Goal: Task Accomplishment & Management: Use online tool/utility

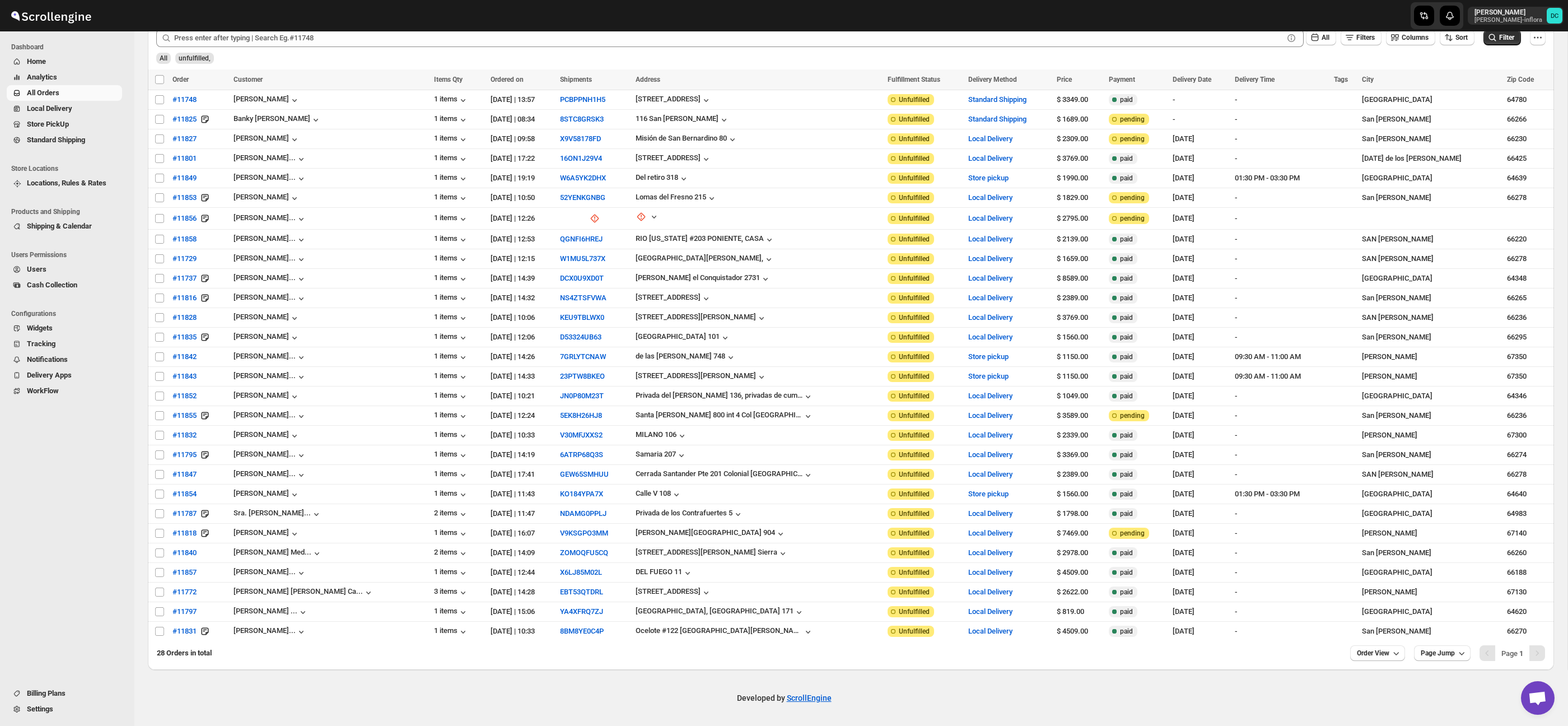
scroll to position [81, 0]
click at [73, 122] on span "Shipments" at bounding box center [59, 124] width 34 height 8
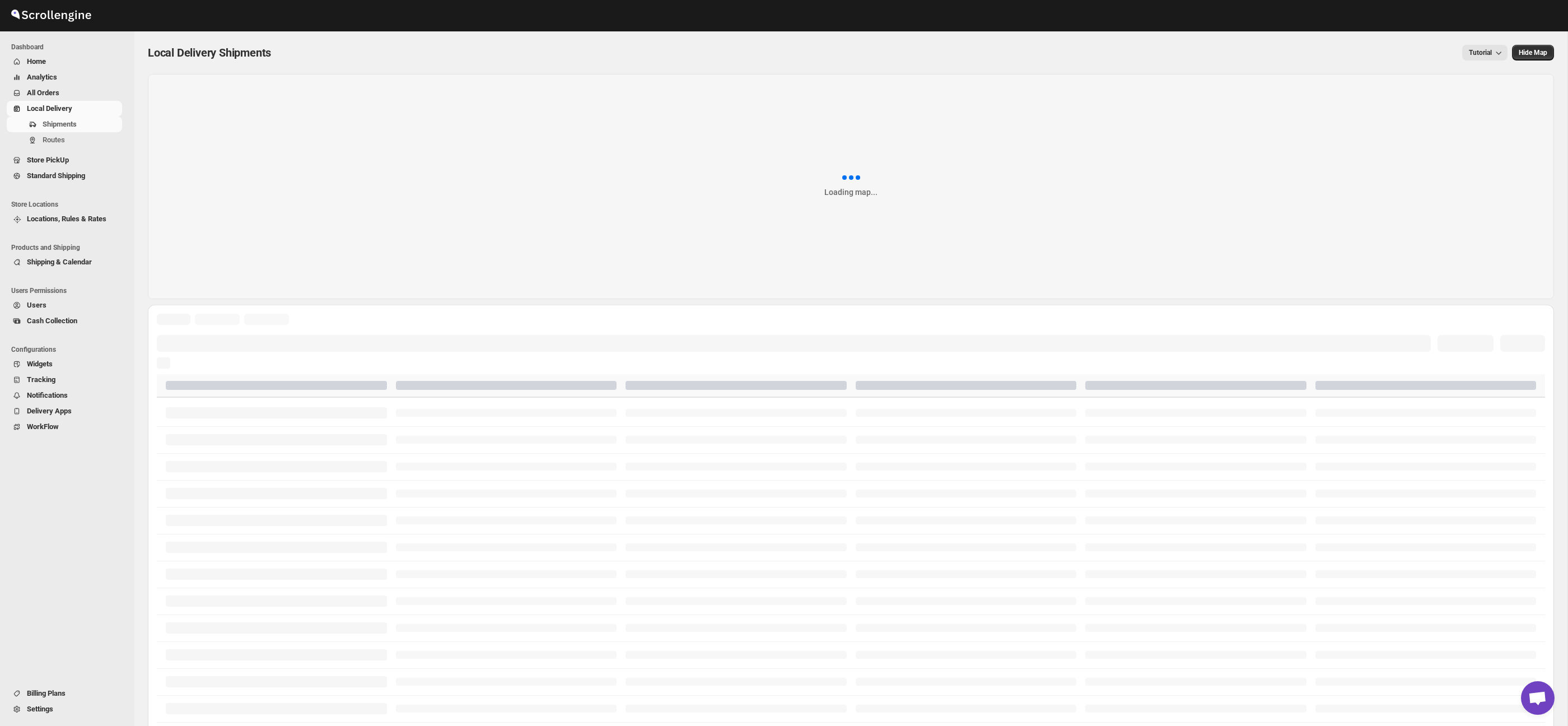
click at [72, 92] on span "All Orders" at bounding box center [74, 93] width 93 height 11
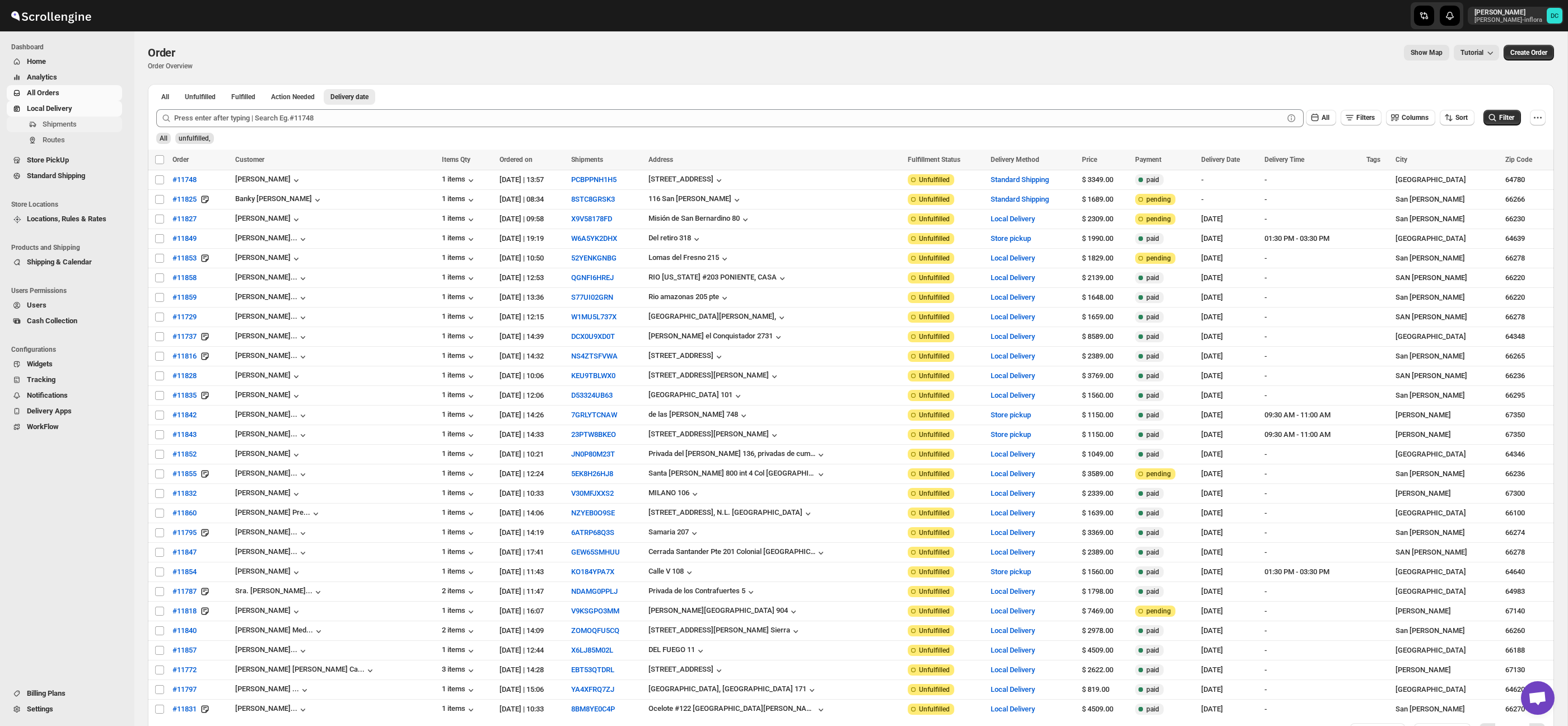
click at [74, 119] on span "Shipments" at bounding box center [81, 124] width 77 height 11
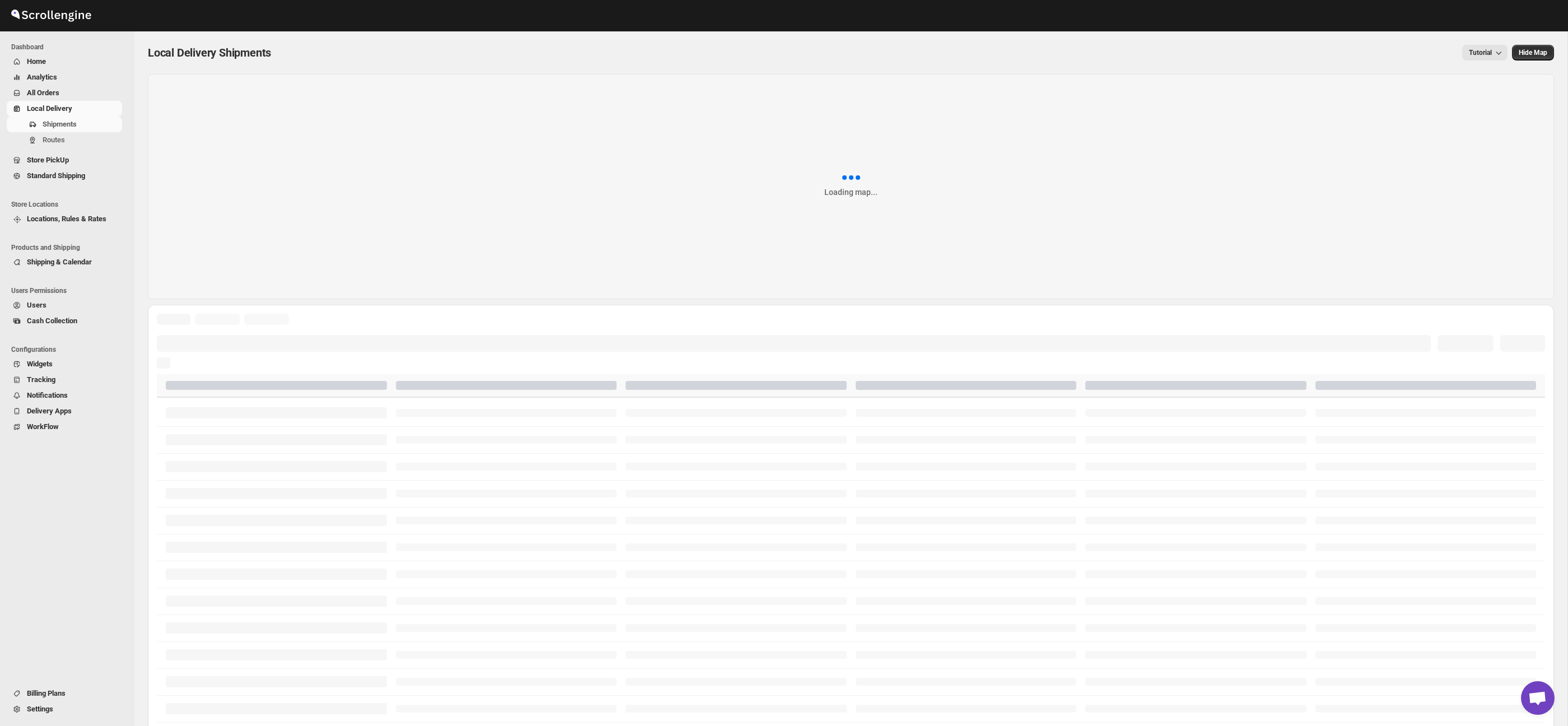
click at [79, 89] on span "All Orders" at bounding box center [74, 93] width 93 height 11
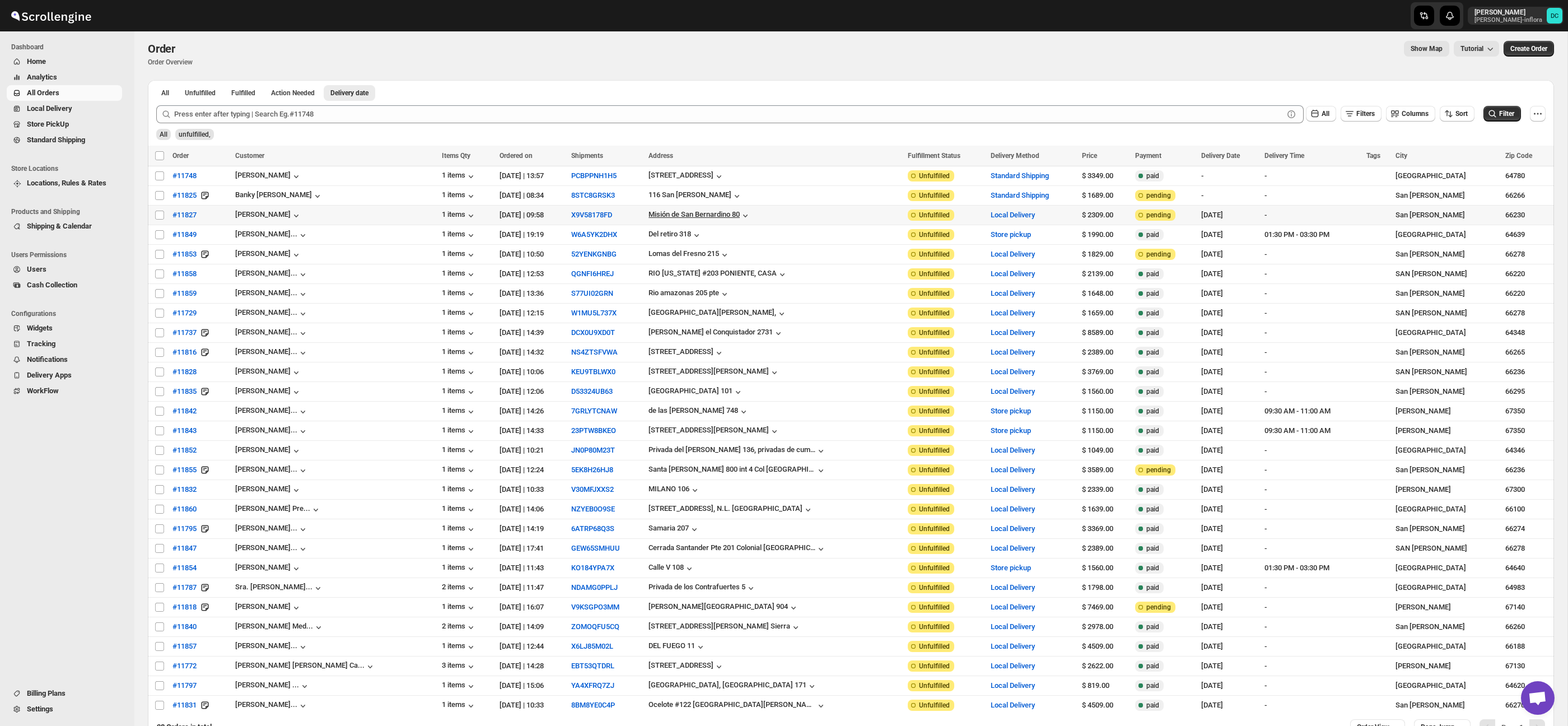
scroll to position [6, 0]
click at [157, 235] on td "Select order" at bounding box center [158, 232] width 22 height 20
checkbox input "true"
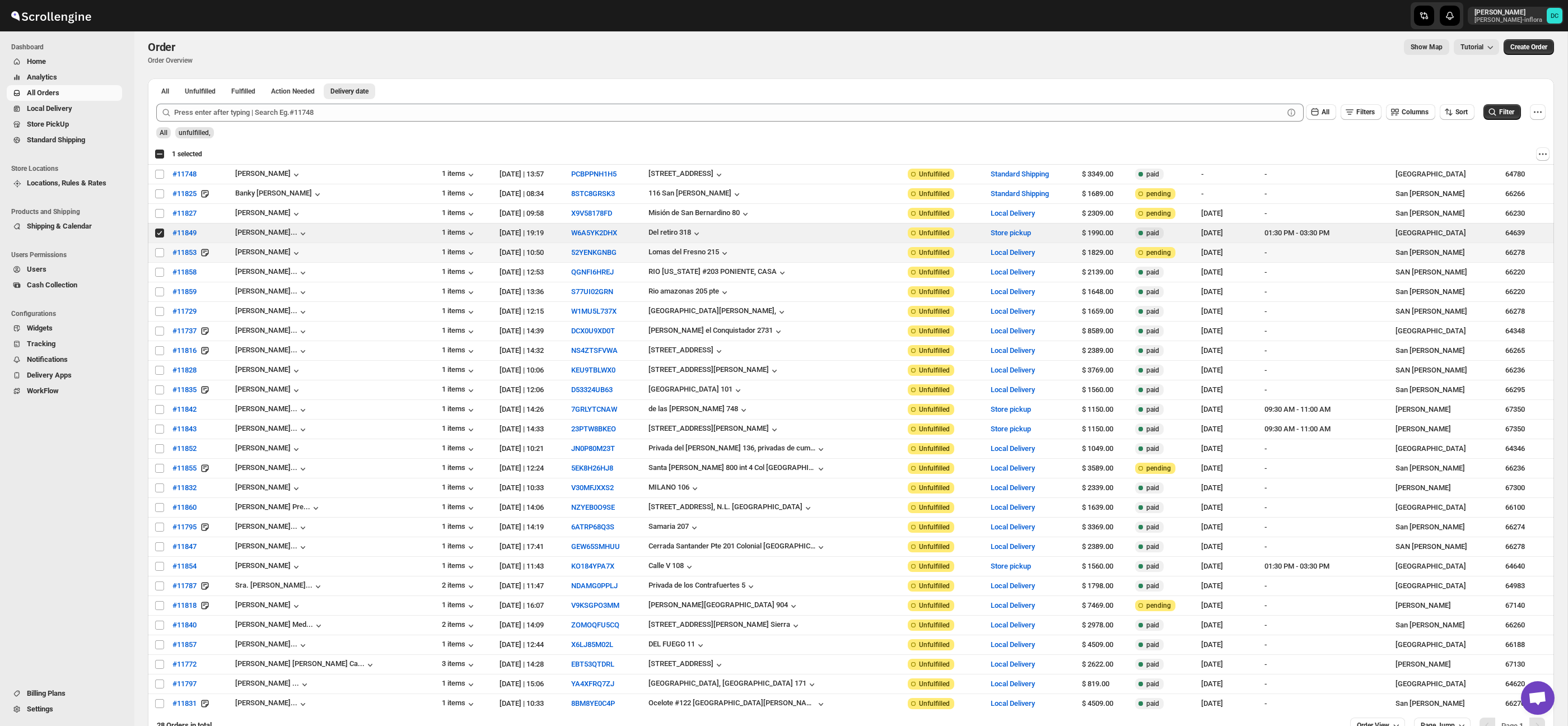
drag, startPoint x: 157, startPoint y: 252, endPoint x: 248, endPoint y: 1, distance: 267.0
click at [157, 252] on input "Select order" at bounding box center [159, 253] width 9 height 9
checkbox input "true"
click at [159, 275] on input "Select order" at bounding box center [159, 272] width 9 height 9
checkbox input "true"
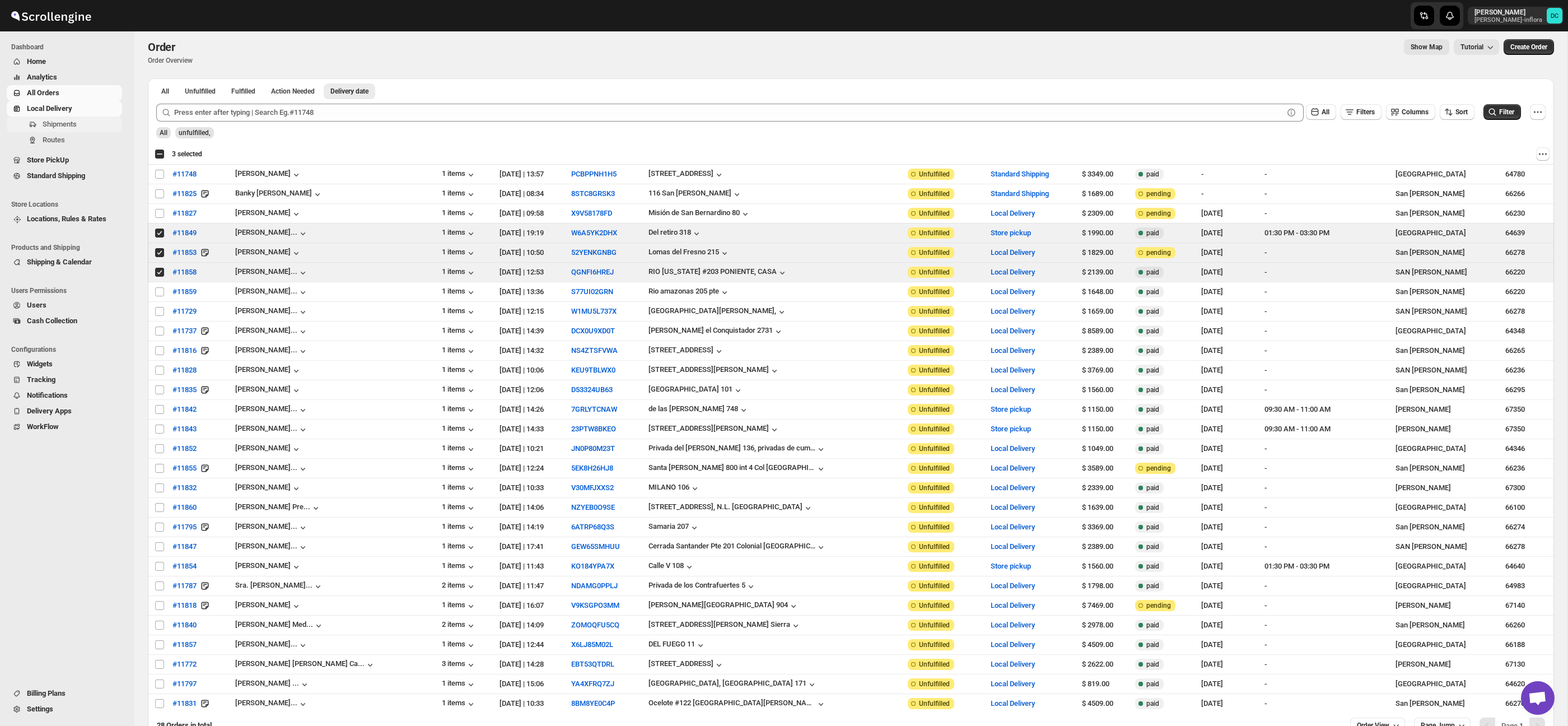
click at [75, 121] on span "Shipments" at bounding box center [59, 124] width 34 height 8
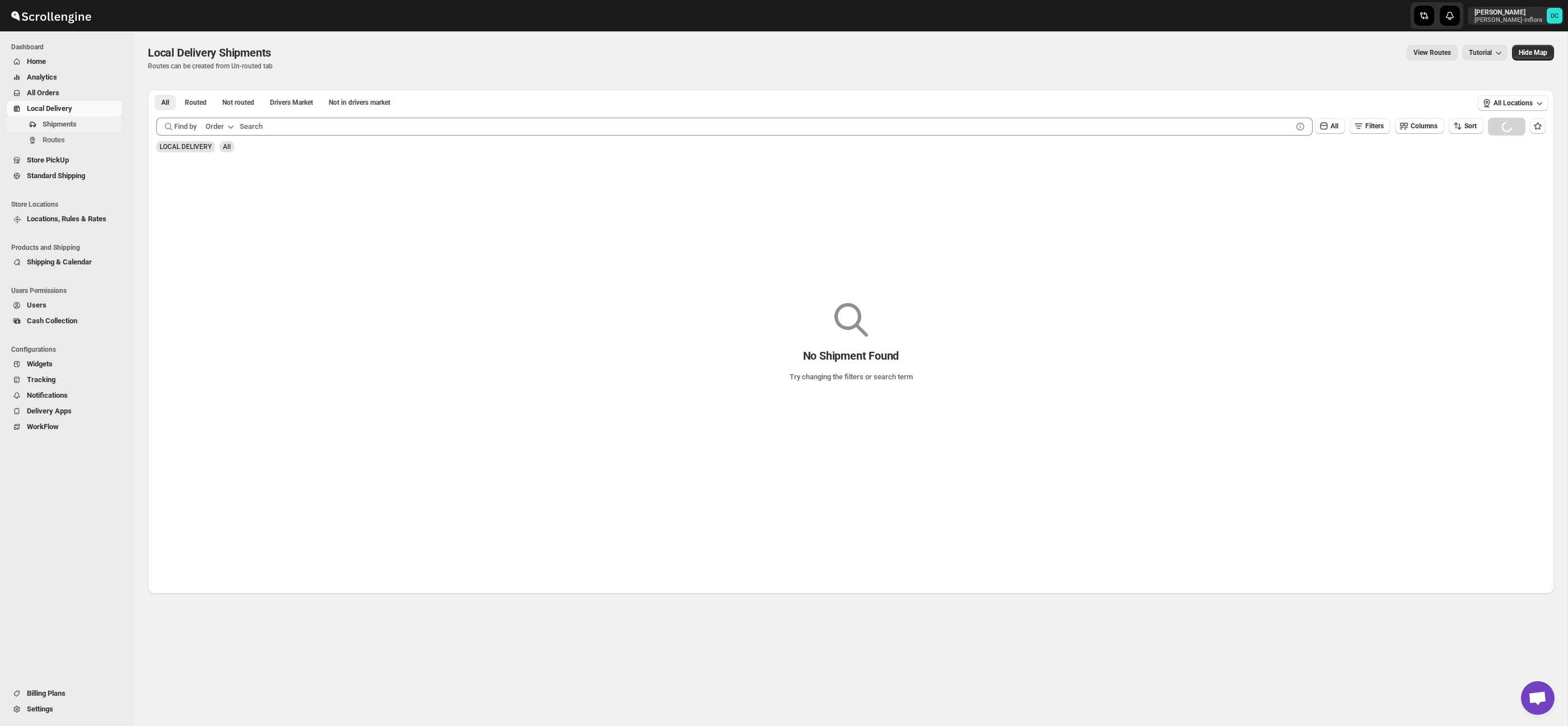
click at [63, 124] on span "Shipments" at bounding box center [59, 124] width 34 height 8
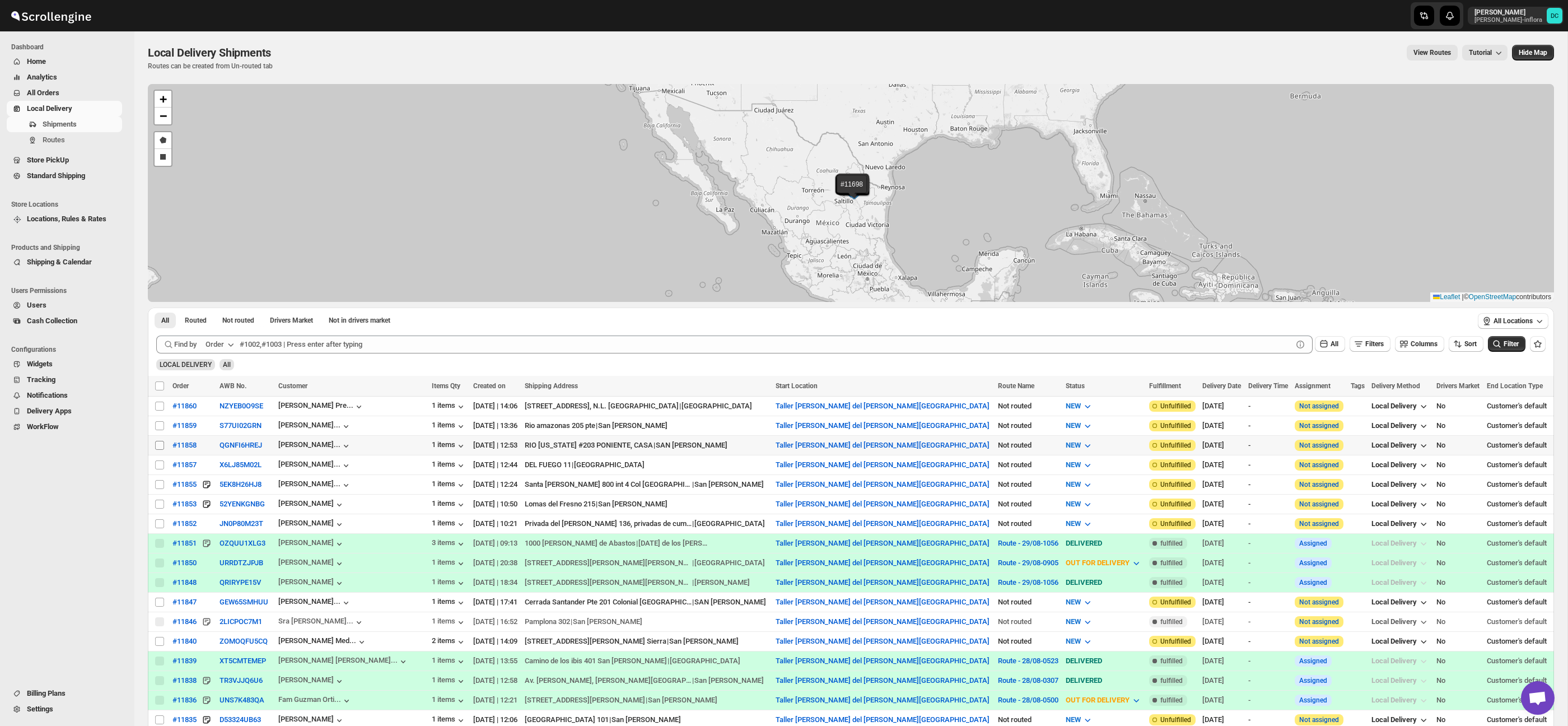
click at [158, 443] on input "Select shipment" at bounding box center [159, 445] width 9 height 9
checkbox input "true"
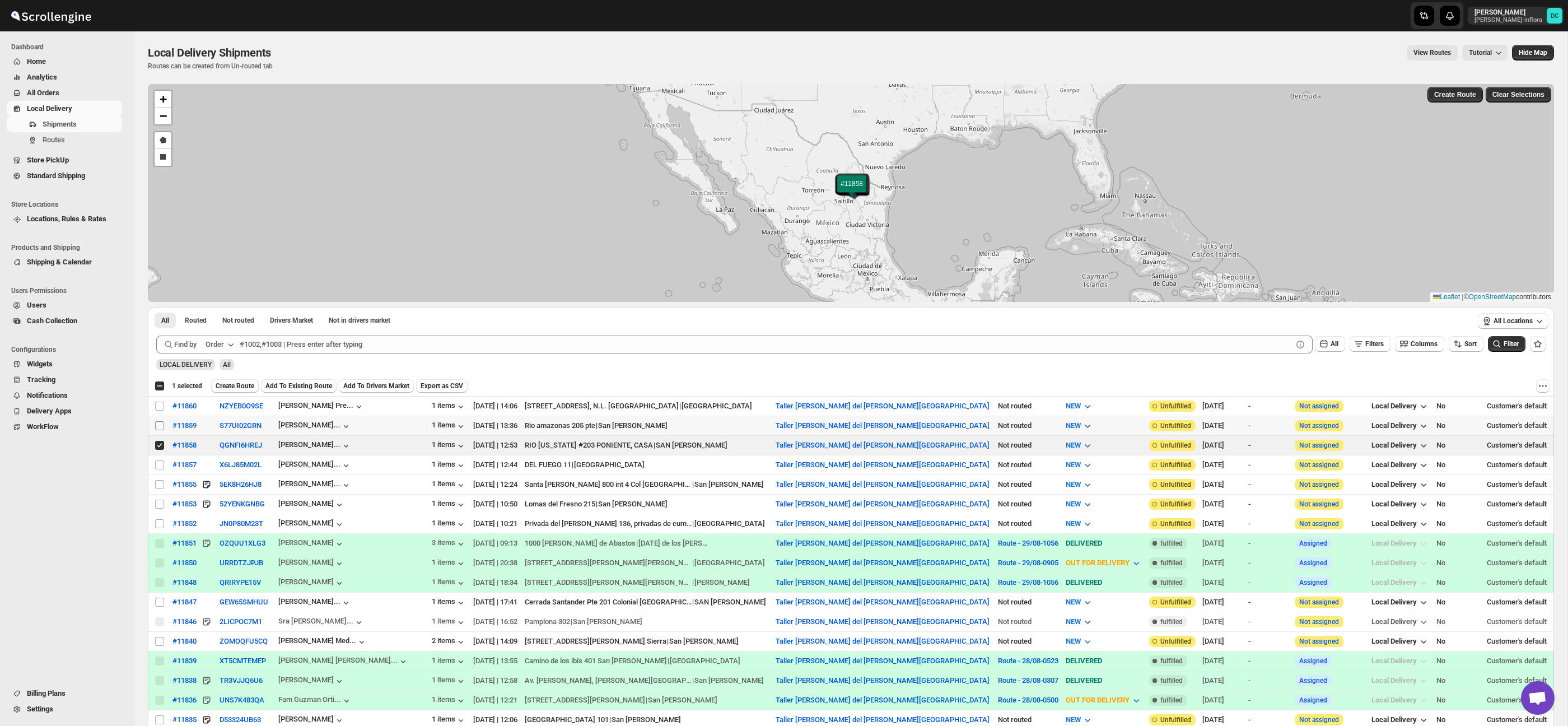
click at [160, 426] on input "Select shipment" at bounding box center [159, 426] width 9 height 9
checkbox input "true"
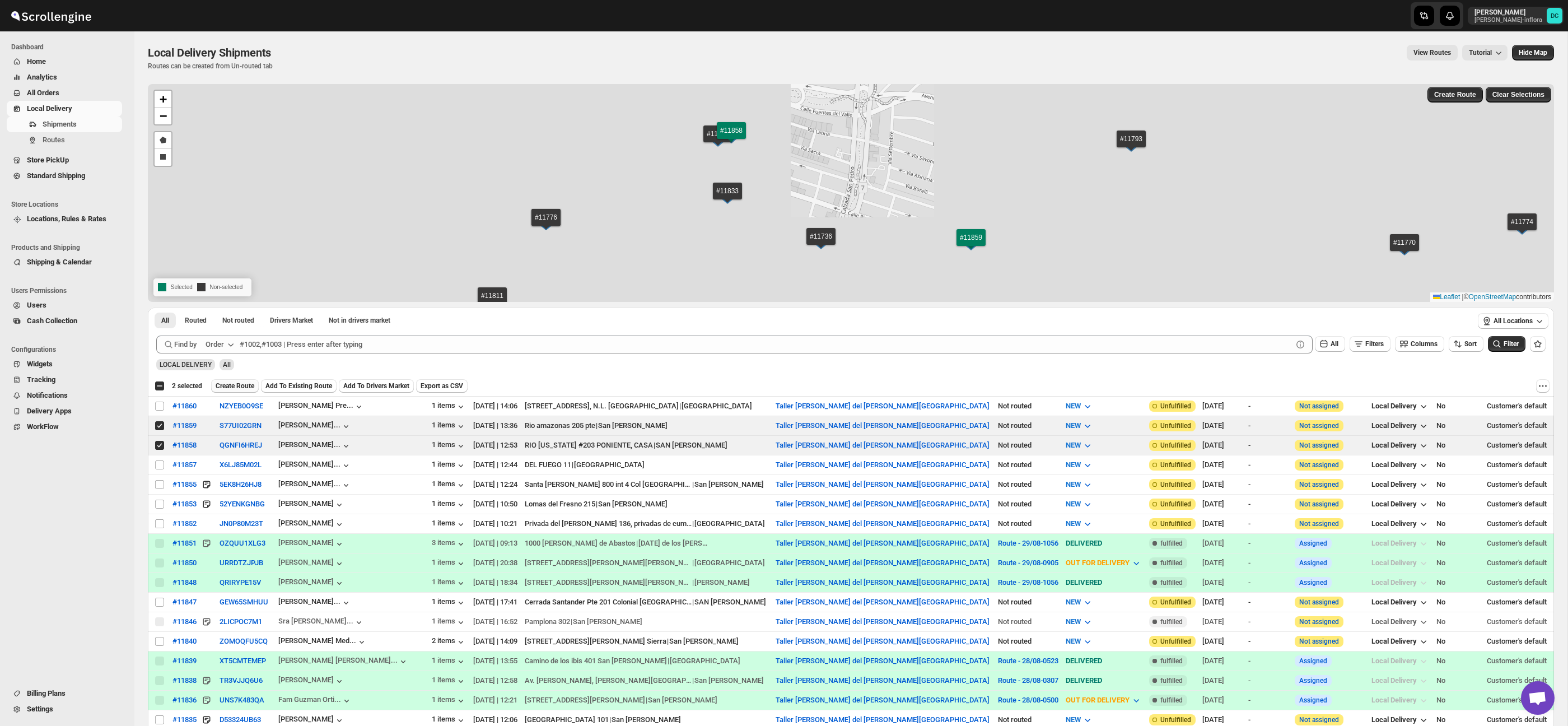
click at [247, 385] on span "Create Route" at bounding box center [235, 386] width 39 height 9
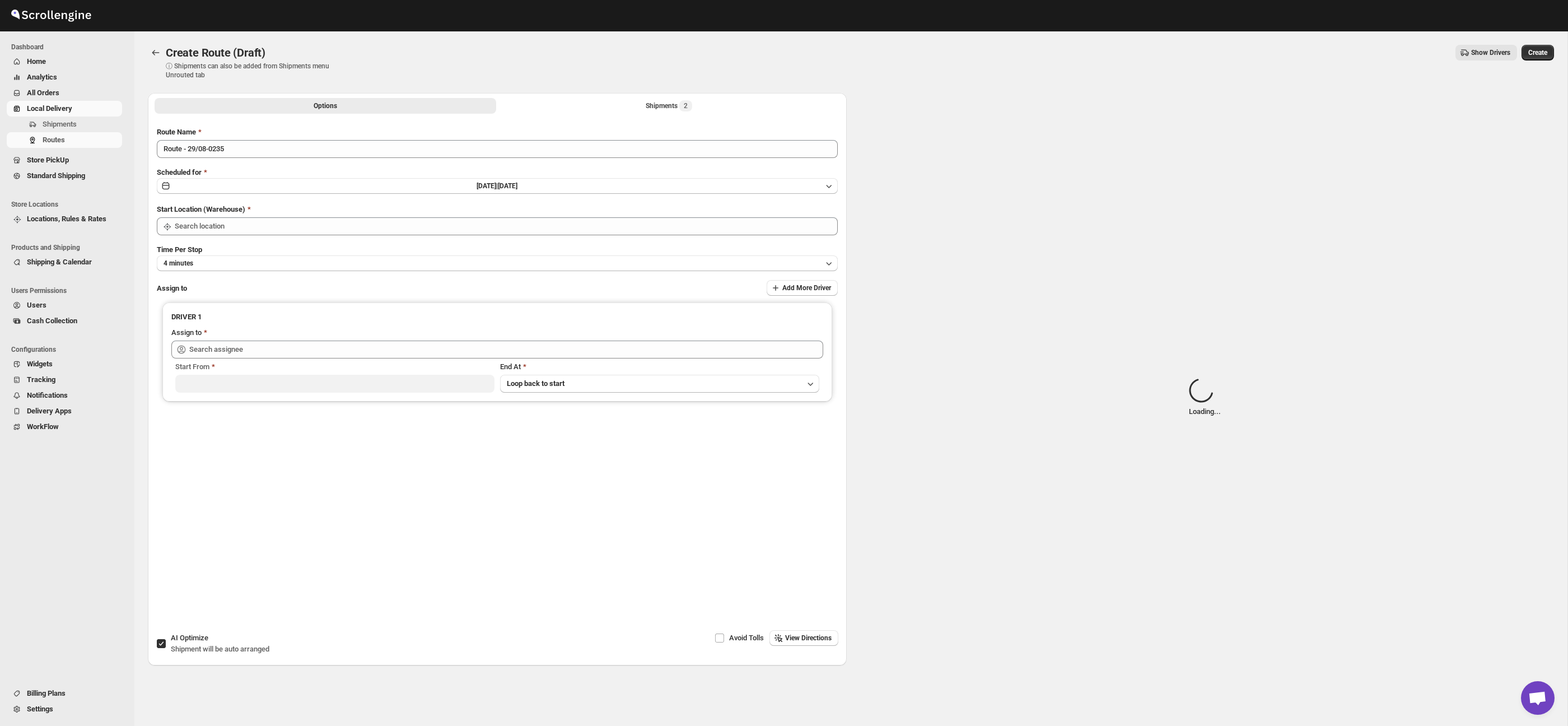
type input "Taller [PERSON_NAME] del [PERSON_NAME][GEOGRAPHIC_DATA]"
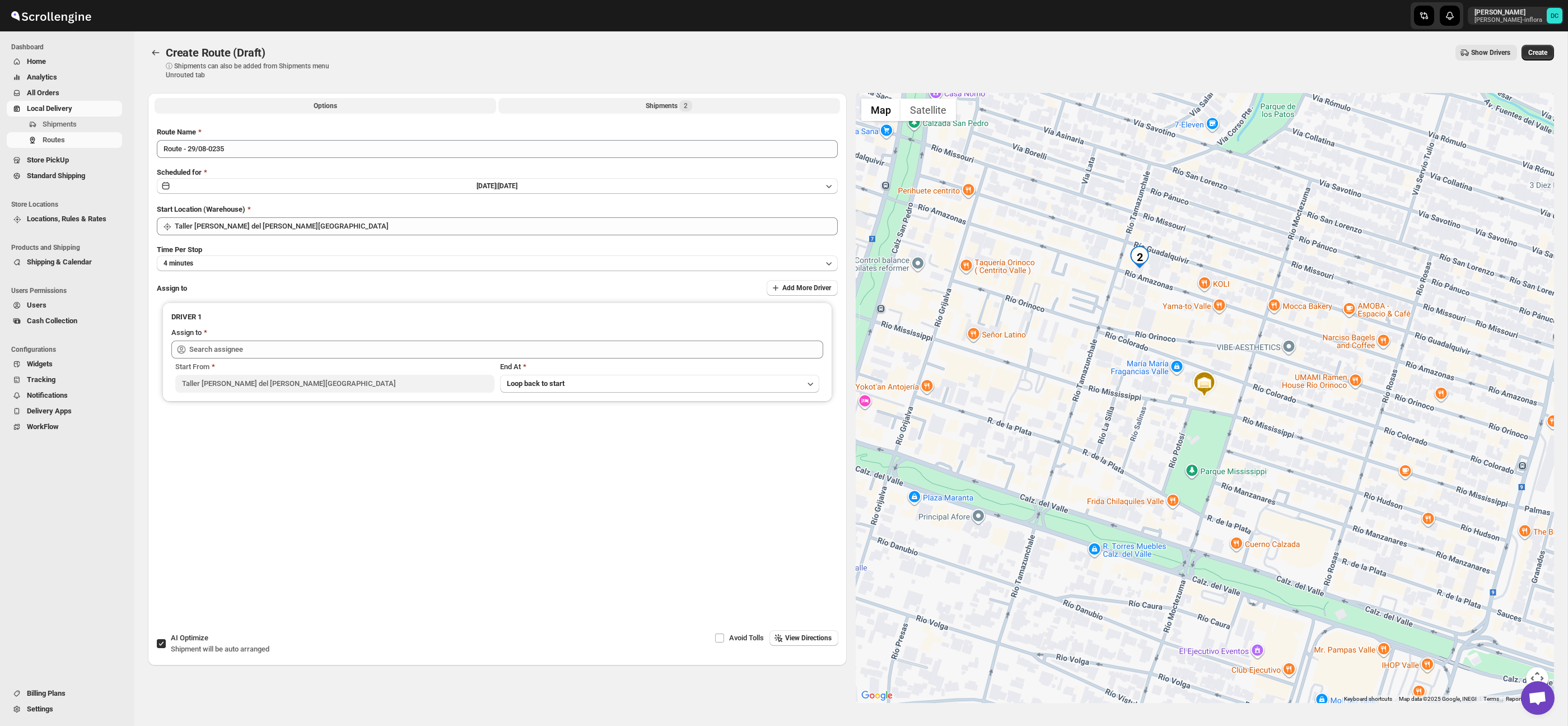
click at [565, 108] on button "Shipments 2" at bounding box center [669, 106] width 341 height 16
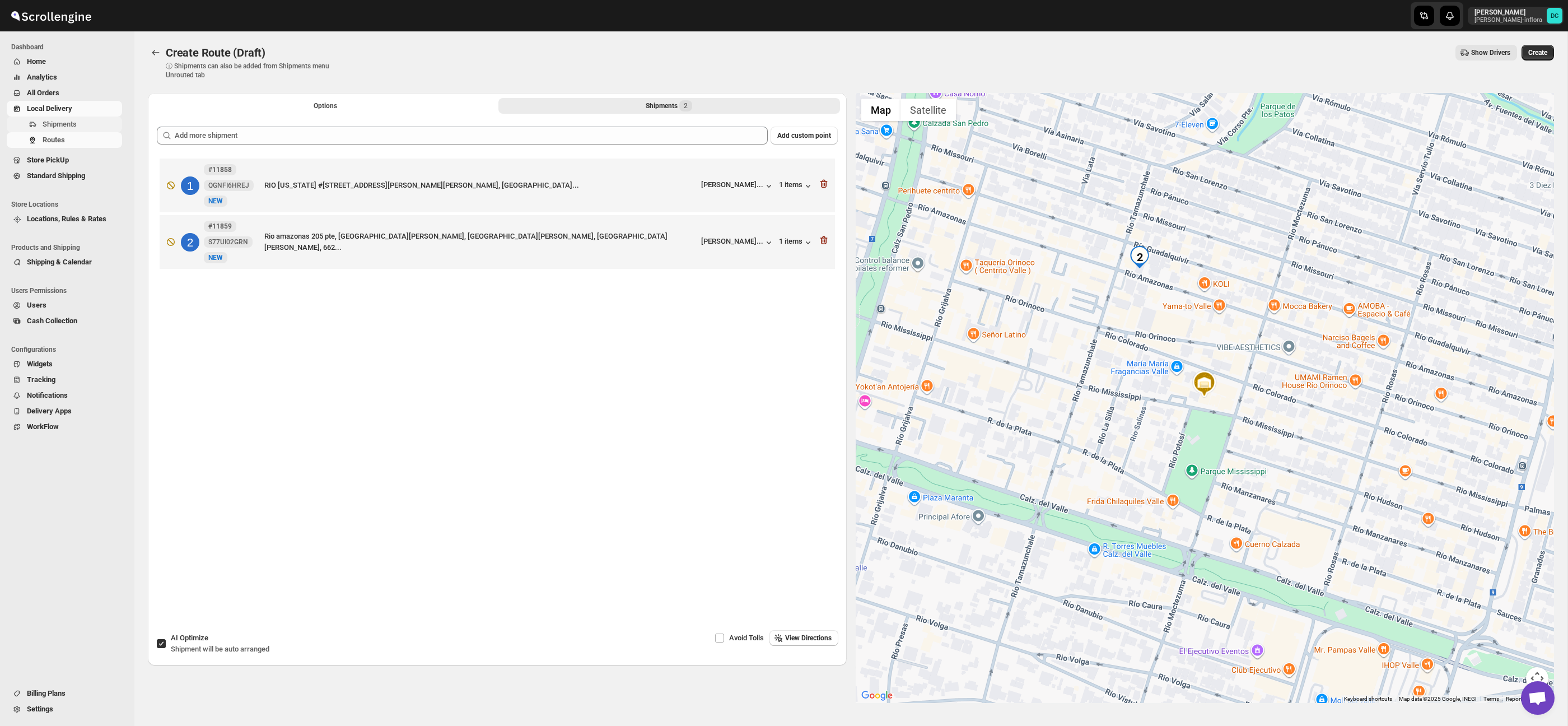
click at [73, 127] on span "Shipments" at bounding box center [59, 124] width 34 height 8
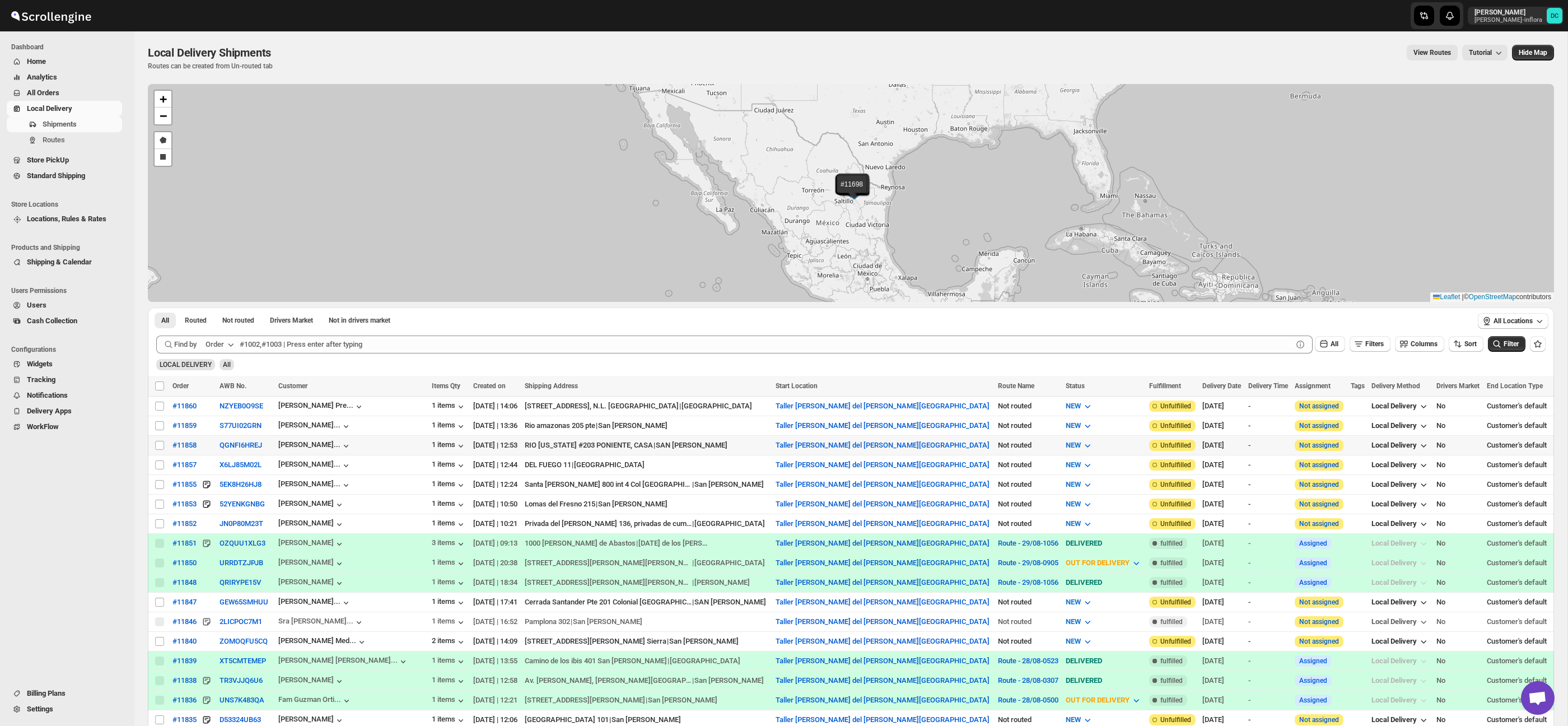
drag, startPoint x: 161, startPoint y: 447, endPoint x: 178, endPoint y: 437, distance: 19.7
click at [161, 447] on input "Select shipment" at bounding box center [159, 445] width 9 height 9
checkbox input "true"
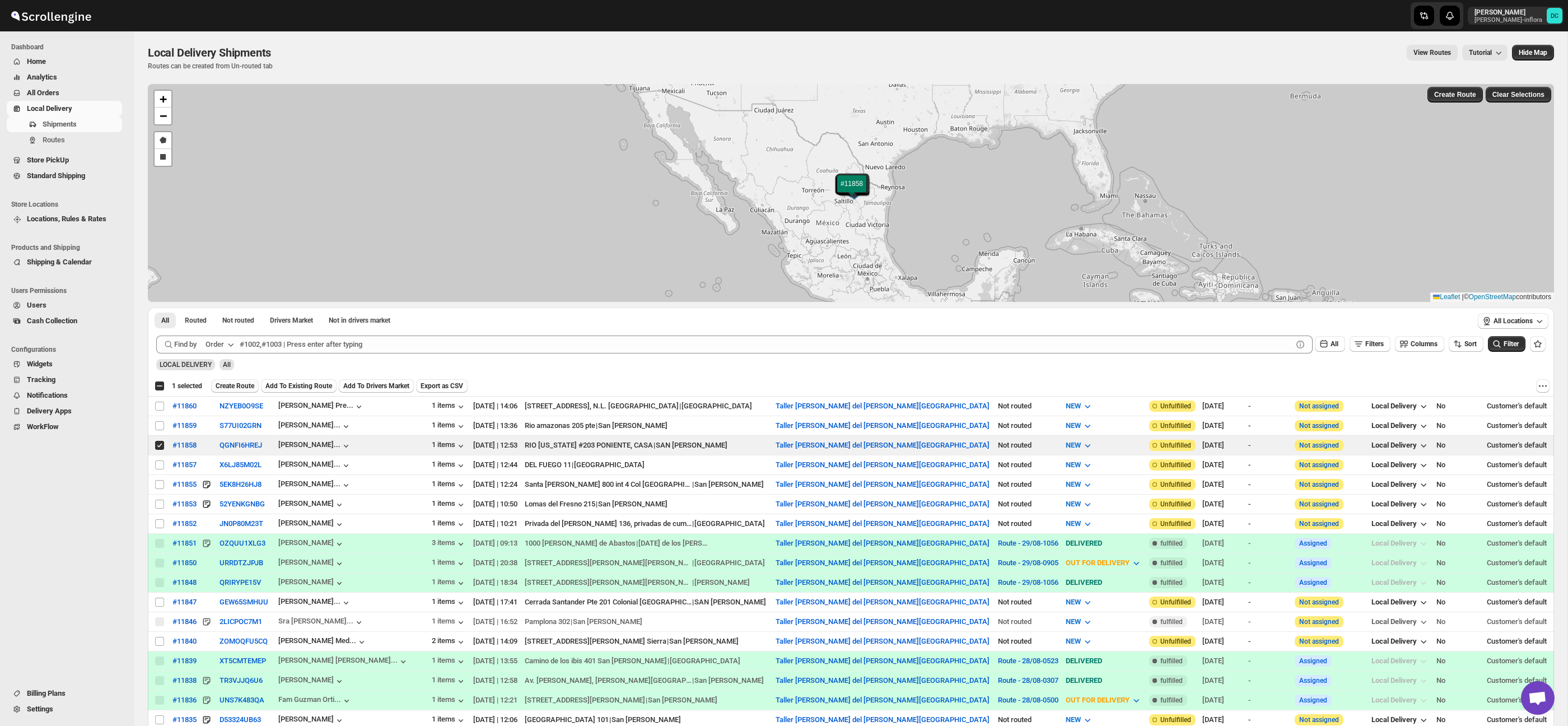
click at [232, 387] on span "Create Route" at bounding box center [235, 386] width 39 height 9
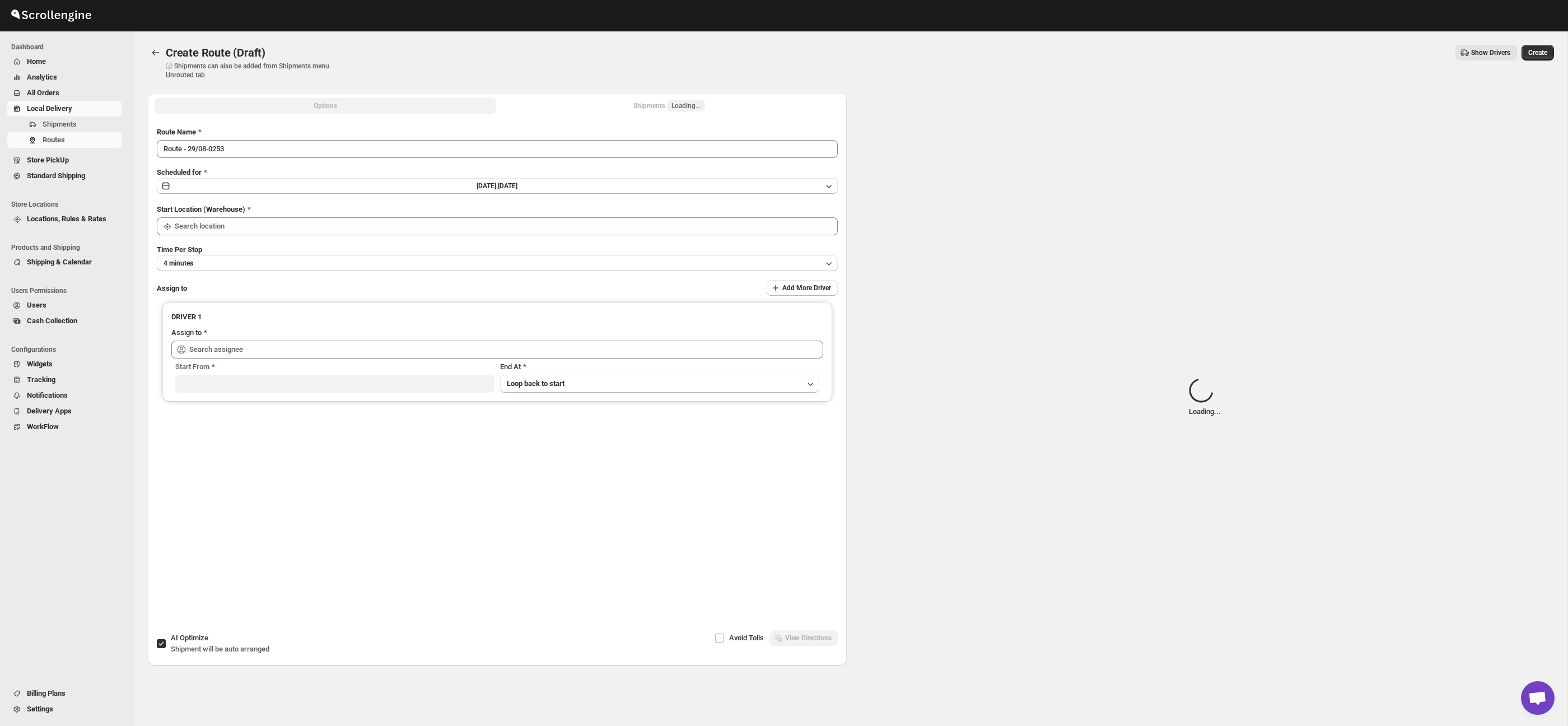
type input "Taller [PERSON_NAME] del [PERSON_NAME][GEOGRAPHIC_DATA]"
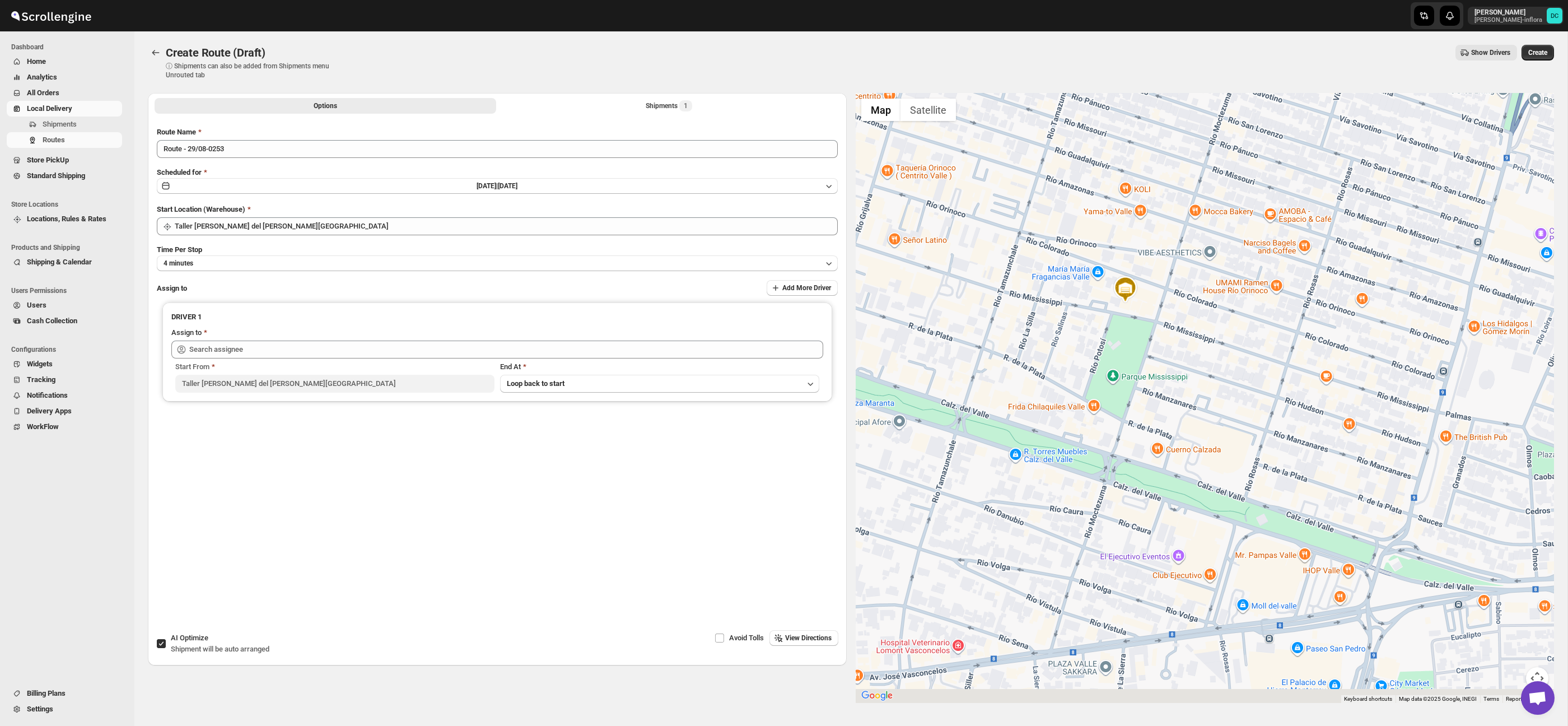
drag, startPoint x: 1367, startPoint y: 459, endPoint x: 1335, endPoint y: 398, distance: 68.9
click at [1288, 362] on div at bounding box center [1204, 398] width 699 height 610
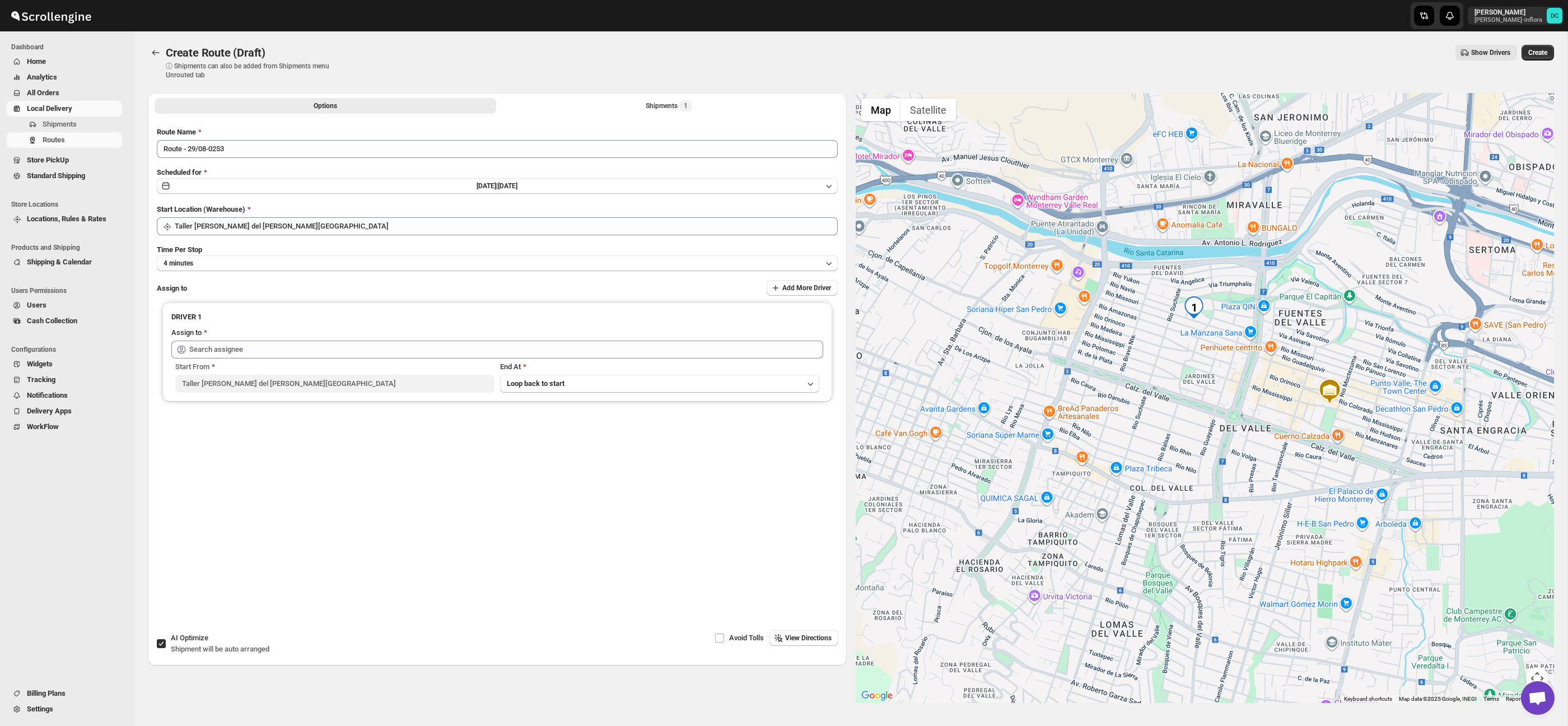
drag, startPoint x: 1186, startPoint y: 352, endPoint x: 1240, endPoint y: 388, distance: 64.9
click at [1240, 388] on div at bounding box center [1204, 398] width 699 height 610
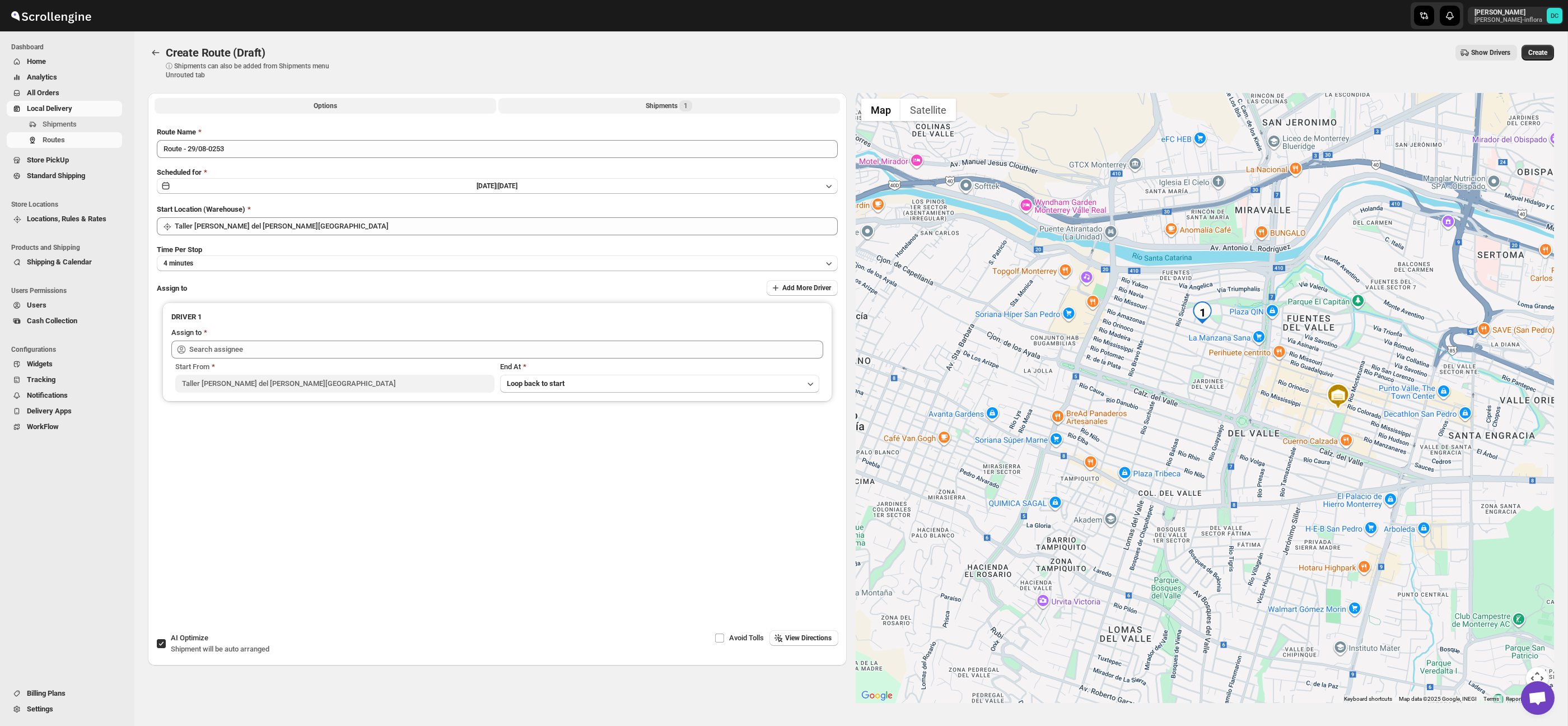
click at [622, 106] on button "Shipments 1" at bounding box center [669, 106] width 341 height 16
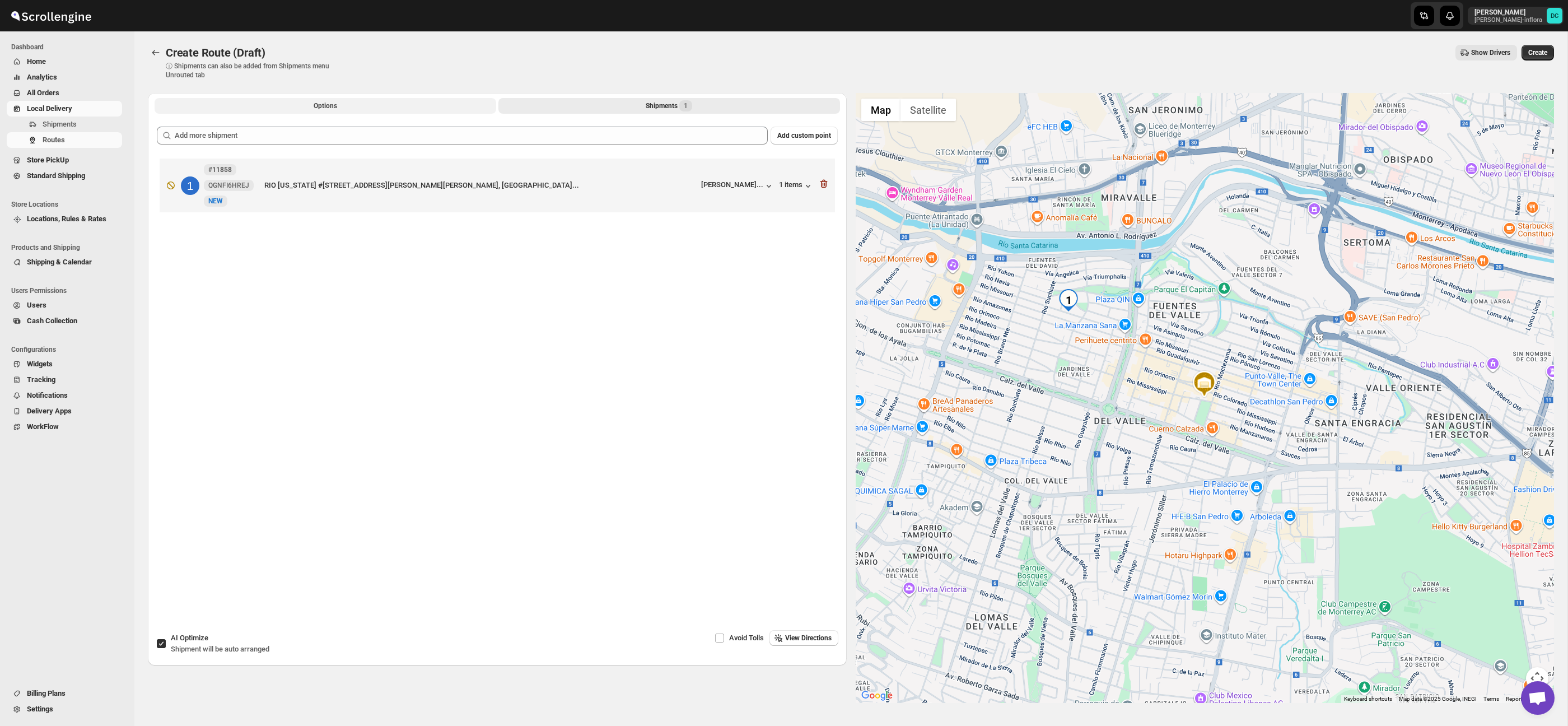
click at [331, 107] on span "Options" at bounding box center [325, 106] width 24 height 9
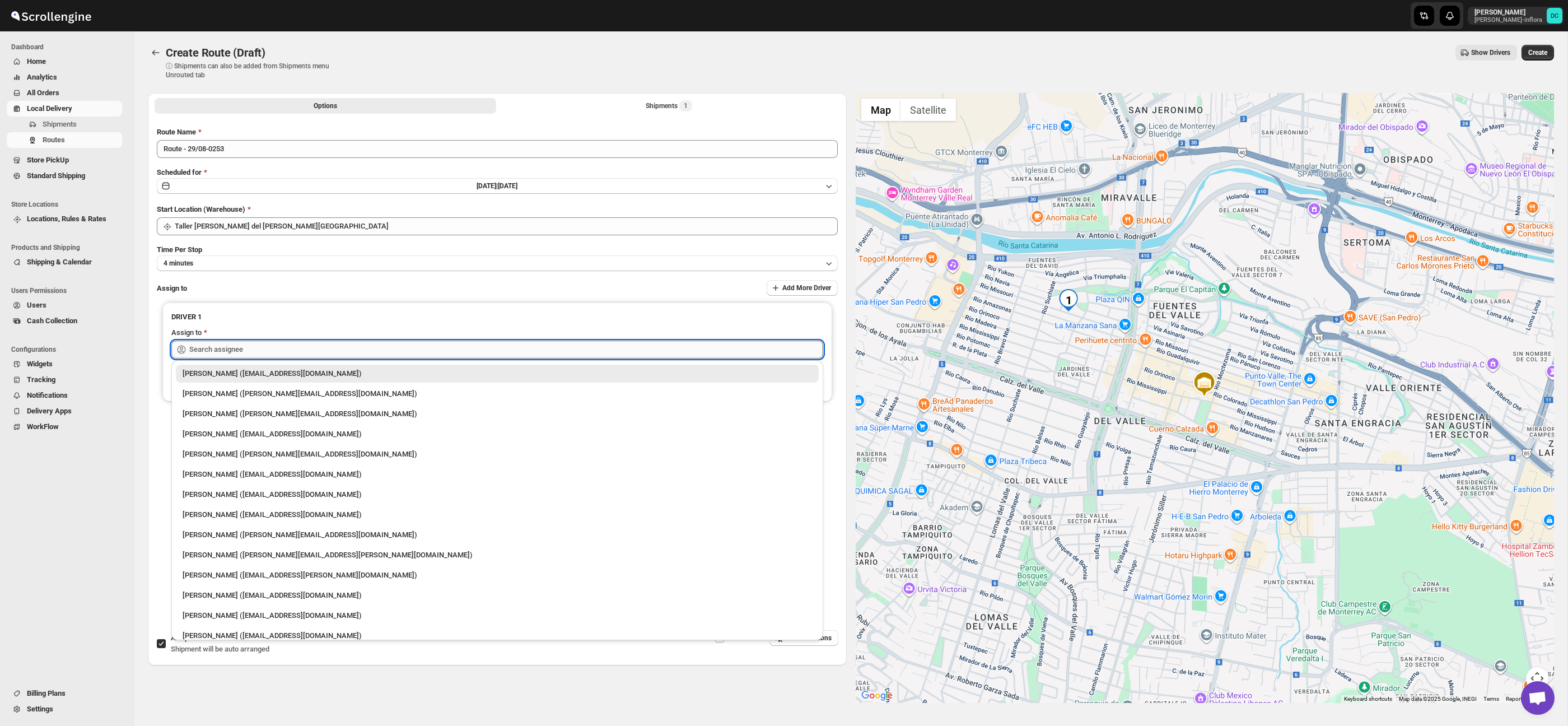
click at [368, 349] on input "text" at bounding box center [506, 349] width 634 height 18
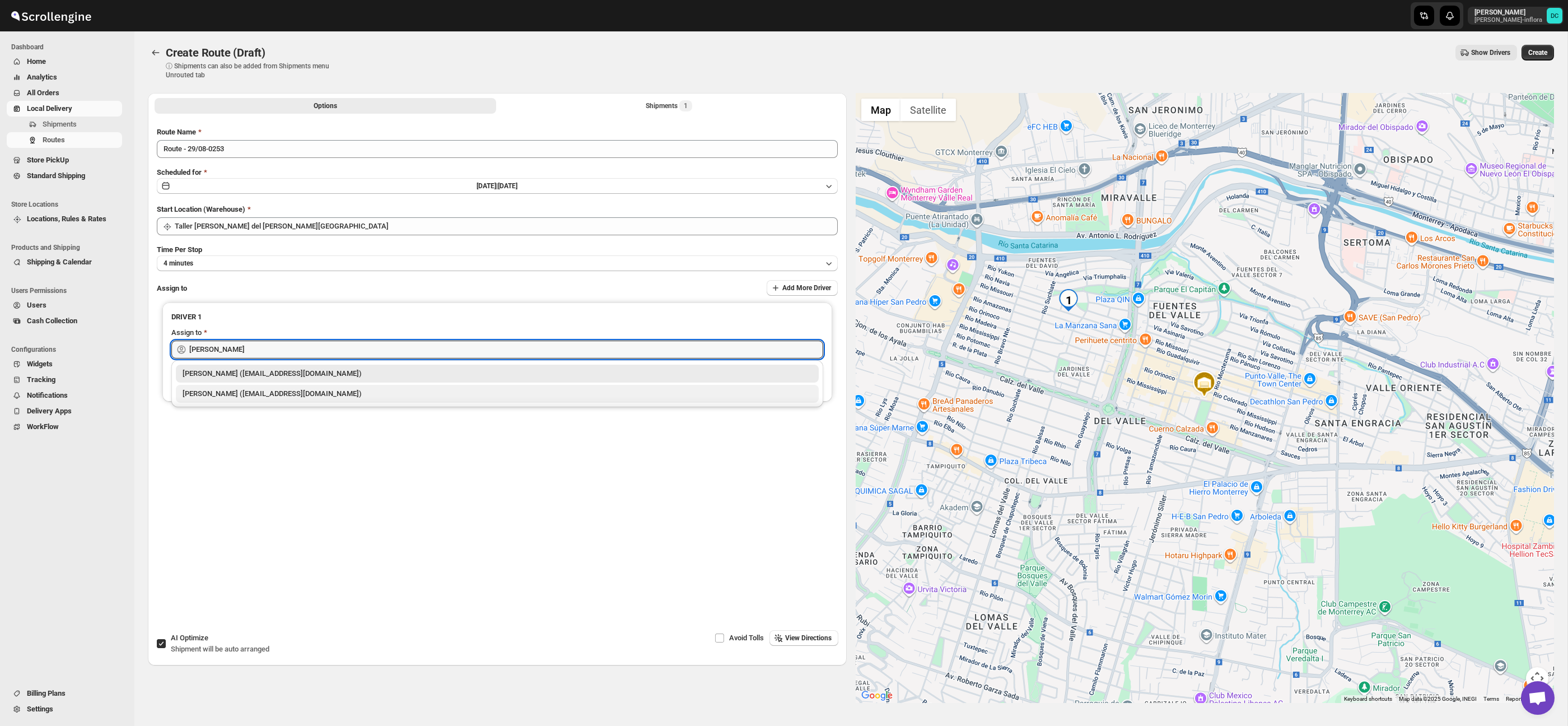
click at [338, 401] on div "[PERSON_NAME] ([EMAIL_ADDRESS][DOMAIN_NAME])" at bounding box center [497, 393] width 643 height 18
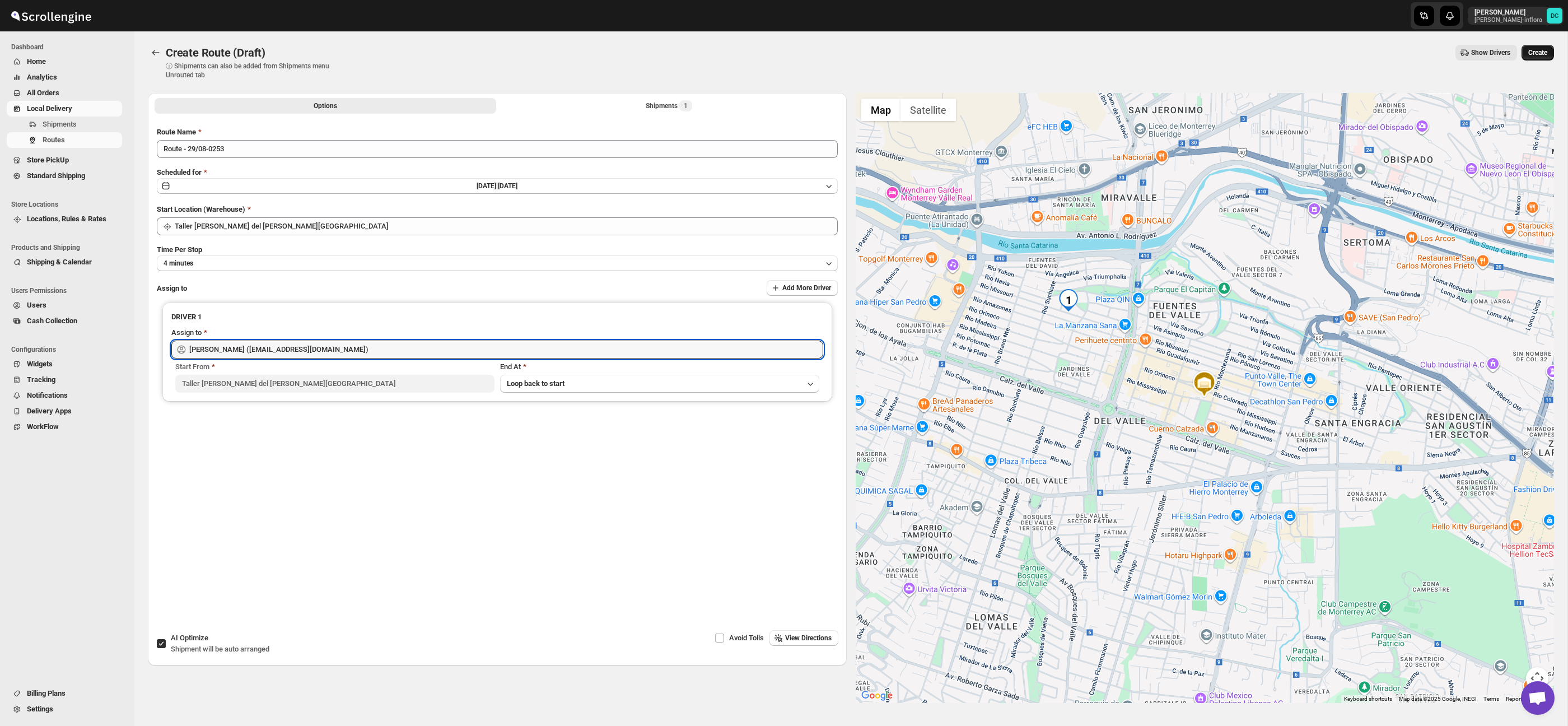
type input "[PERSON_NAME] ([EMAIL_ADDRESS][DOMAIN_NAME])"
click at [1532, 53] on span "Create" at bounding box center [1538, 53] width 19 height 9
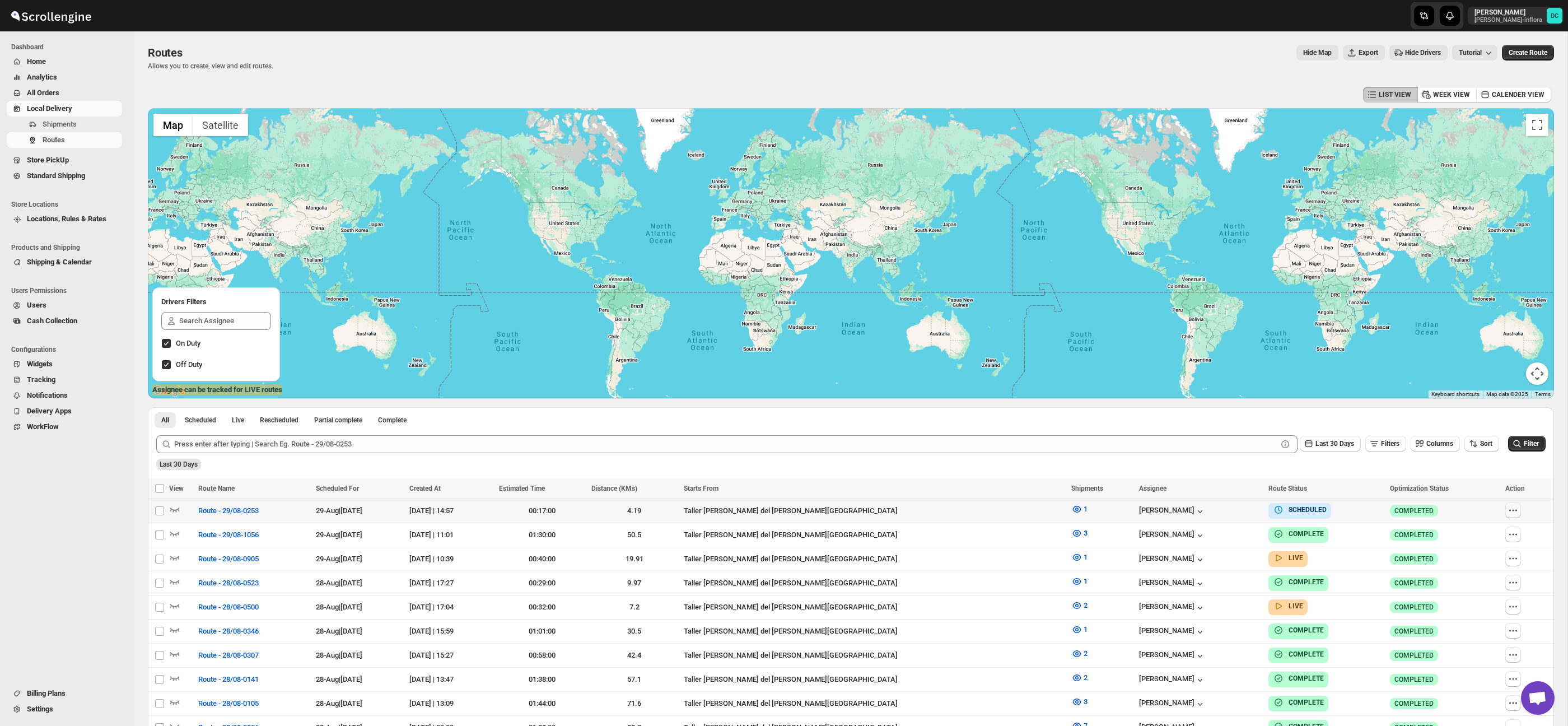
click at [1502, 508] on td at bounding box center [1527, 511] width 52 height 25
click at [1510, 512] on icon "button" at bounding box center [1513, 510] width 11 height 11
click at [1488, 587] on span "Edit" at bounding box center [1485, 591] width 52 height 11
checkbox input "true"
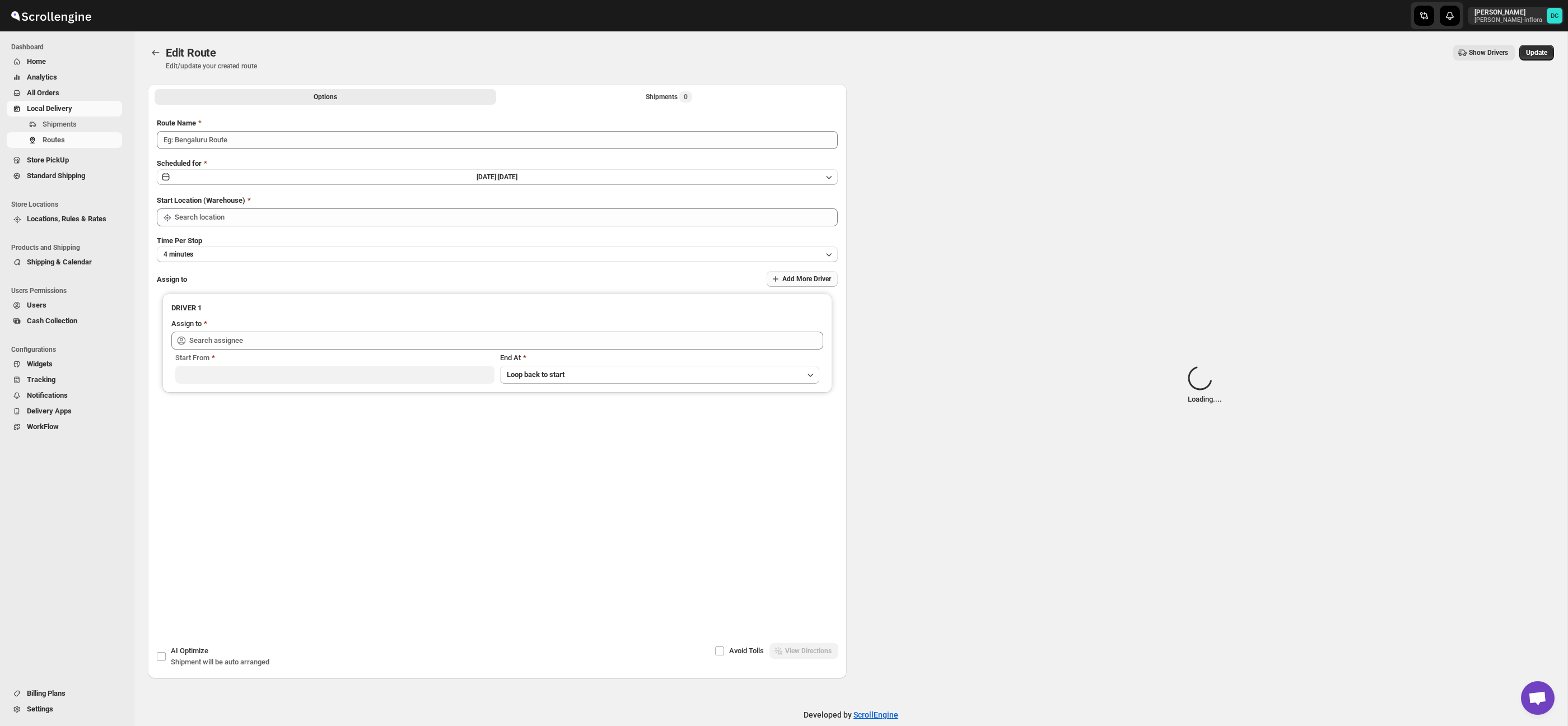
type input "Route - 29/08-0253"
type input "Taller [PERSON_NAME] del [PERSON_NAME][GEOGRAPHIC_DATA]"
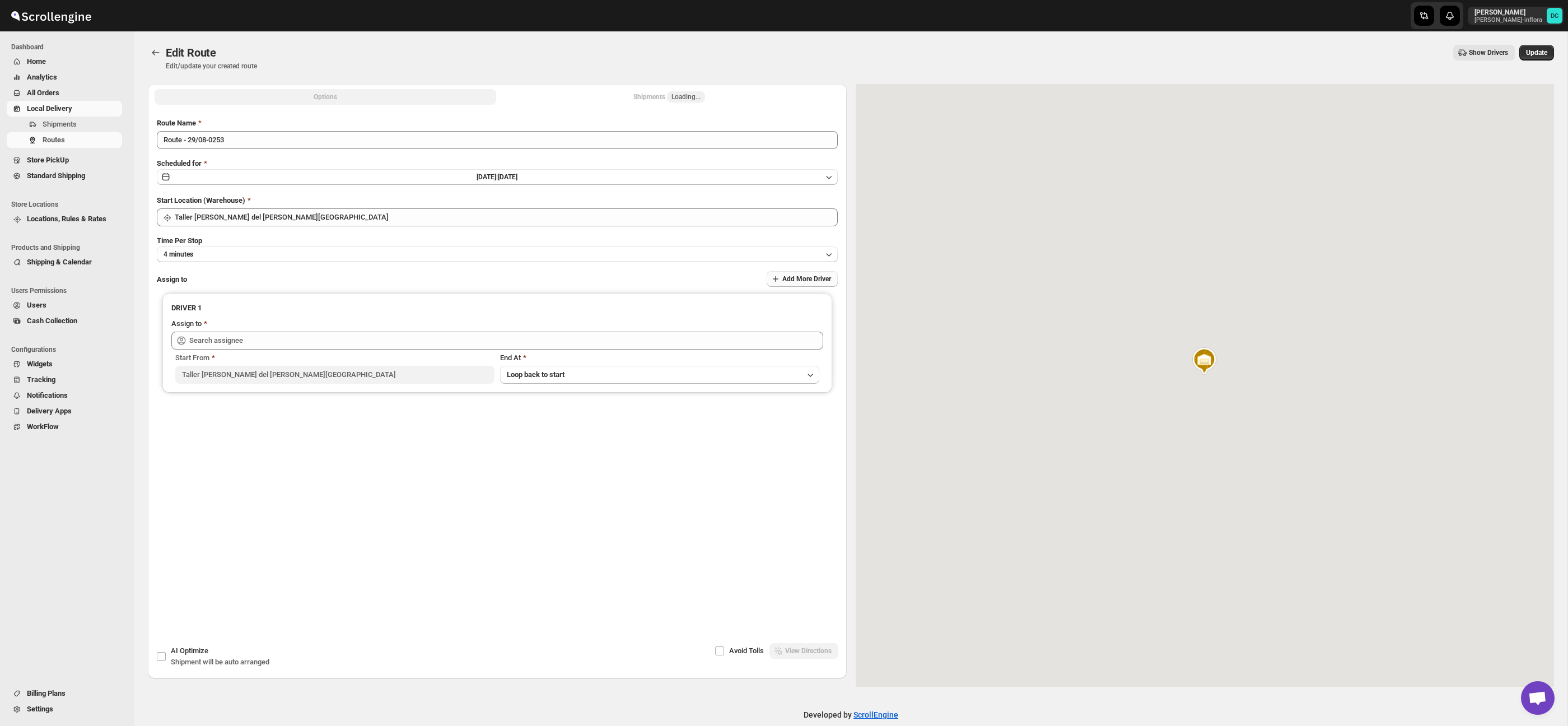
type input "[PERSON_NAME] ([EMAIL_ADDRESS][DOMAIN_NAME])"
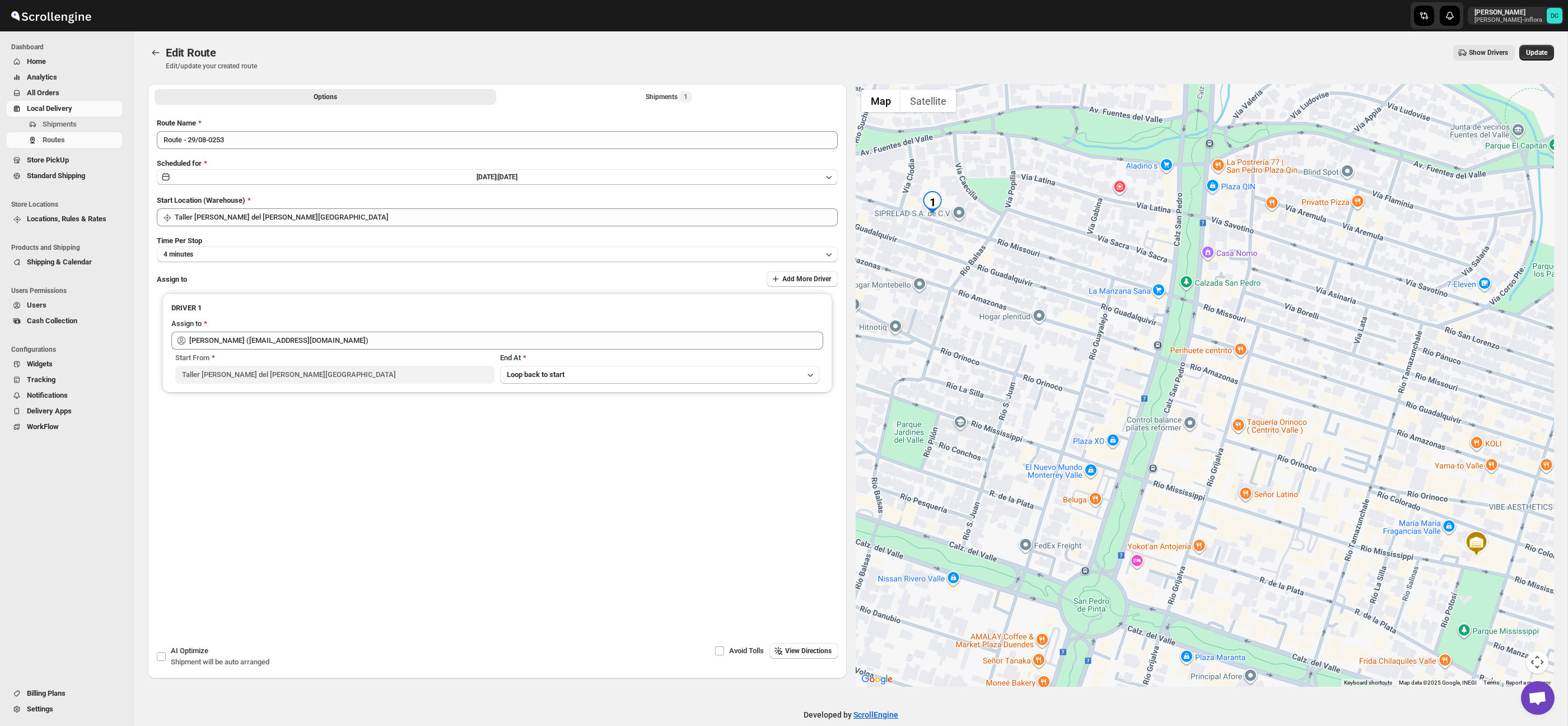
scroll to position [16, 0]
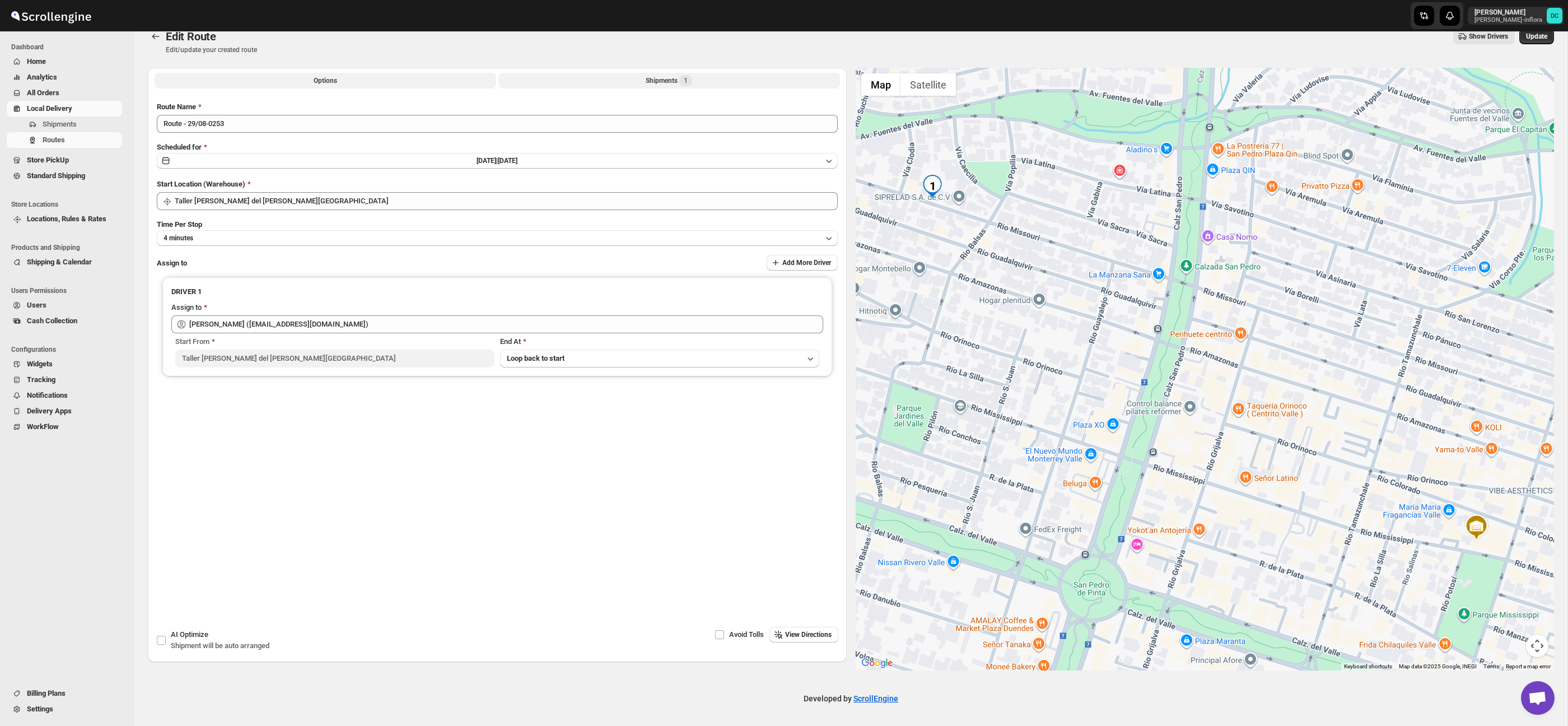
click at [692, 79] on span "1" at bounding box center [685, 81] width 13 height 11
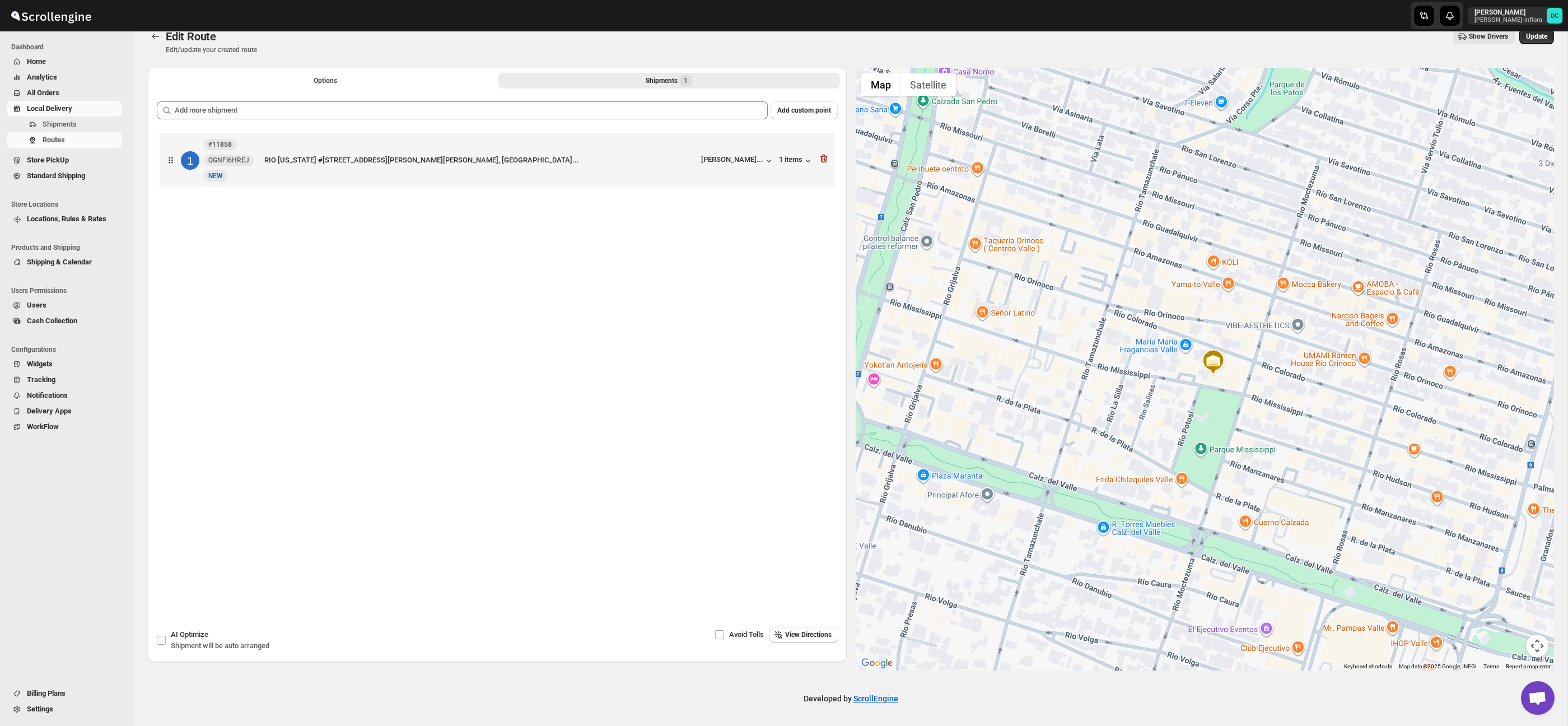
drag, startPoint x: 1135, startPoint y: 321, endPoint x: 1072, endPoint y: 322, distance: 63.0
click at [1289, 450] on div at bounding box center [1204, 369] width 699 height 602
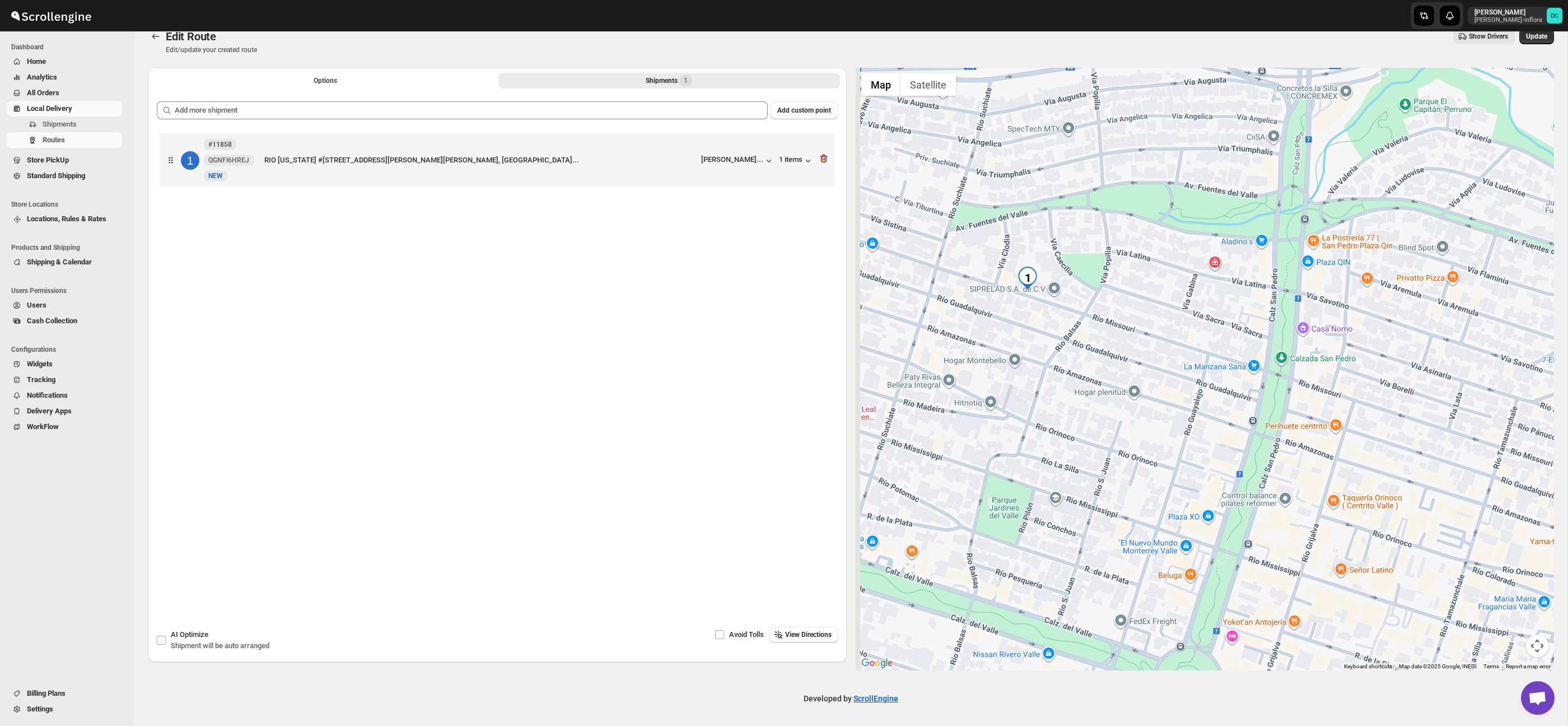
drag, startPoint x: 1072, startPoint y: 322, endPoint x: 1248, endPoint y: 422, distance: 202.4
click at [1277, 451] on div at bounding box center [1204, 369] width 699 height 602
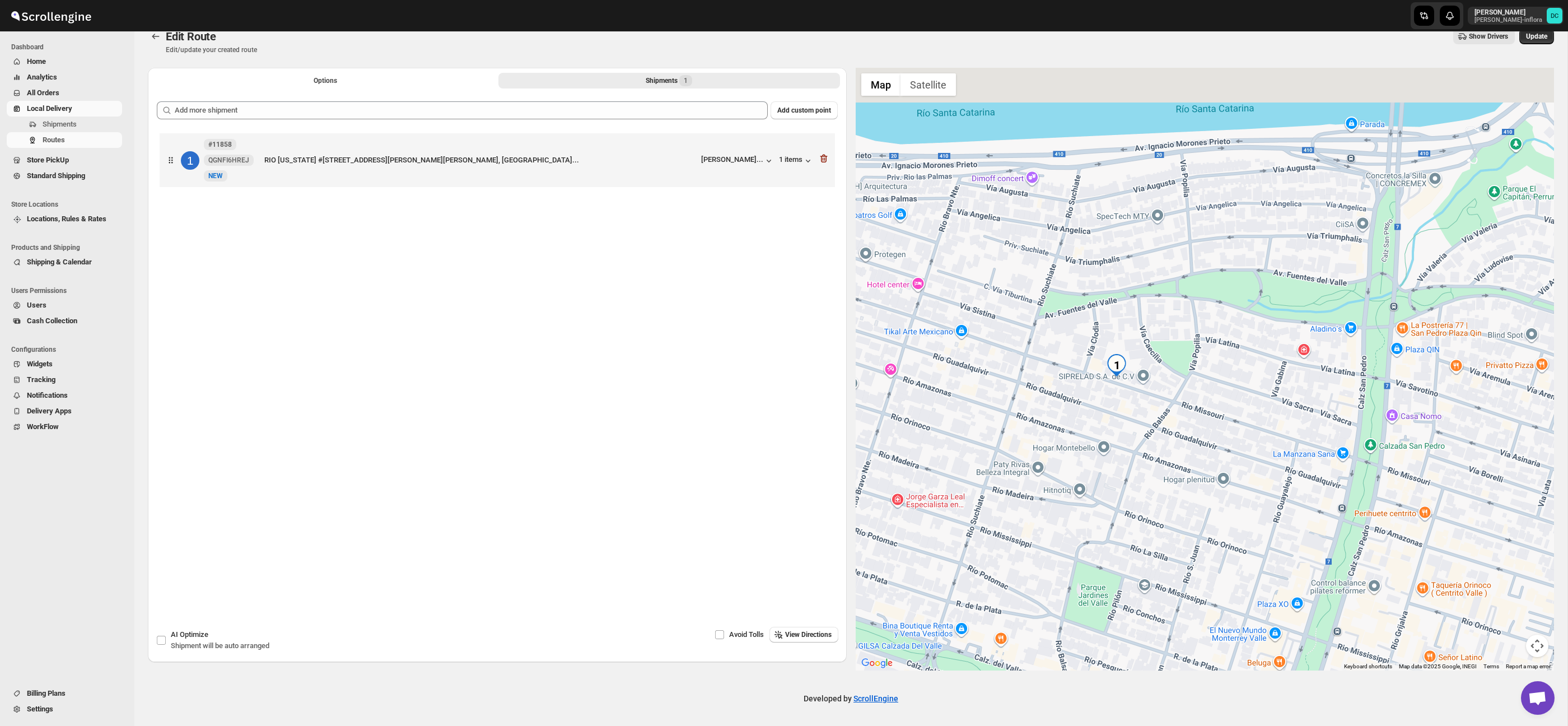
drag, startPoint x: 1122, startPoint y: 368, endPoint x: 1138, endPoint y: 384, distance: 22.6
click at [1138, 384] on div at bounding box center [1204, 369] width 699 height 602
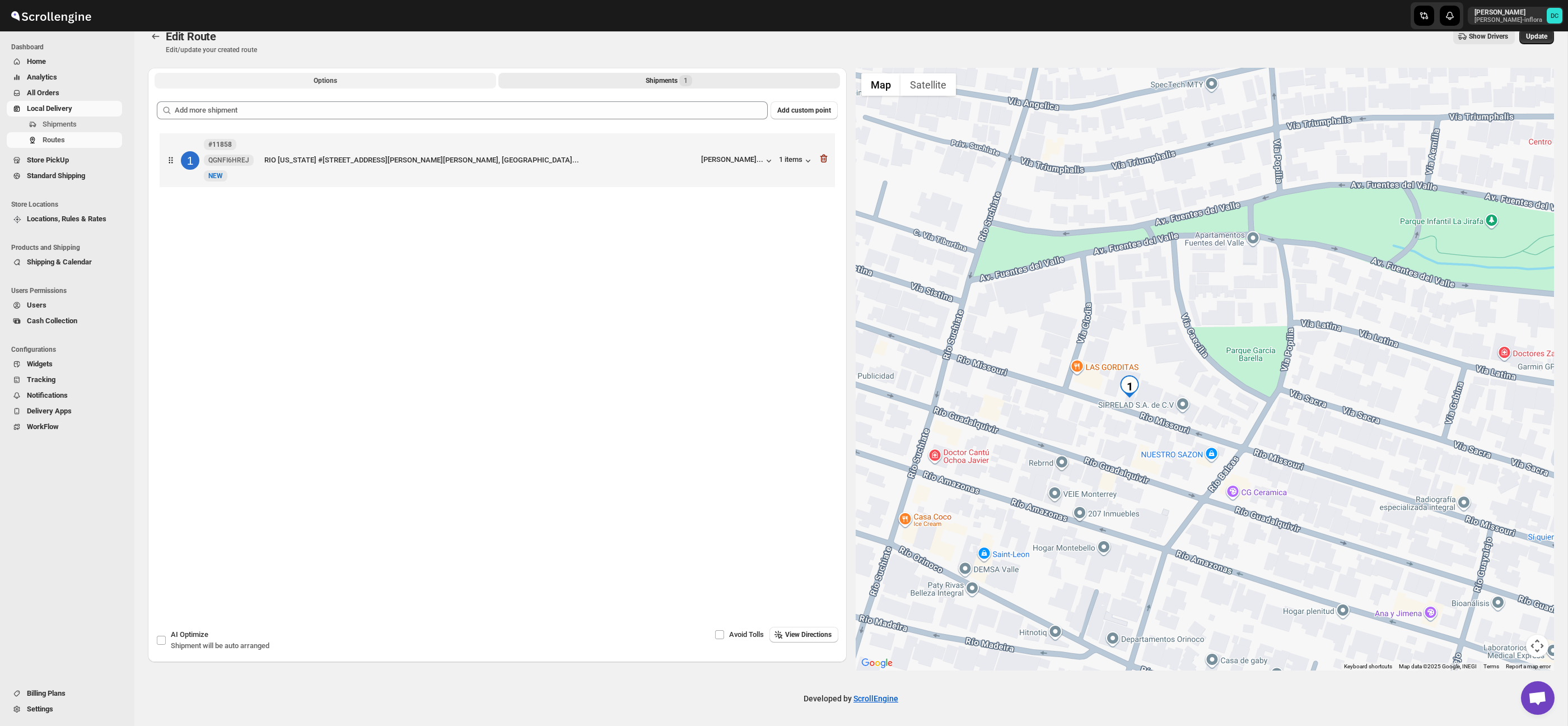
click at [365, 79] on button "Options" at bounding box center [325, 80] width 341 height 16
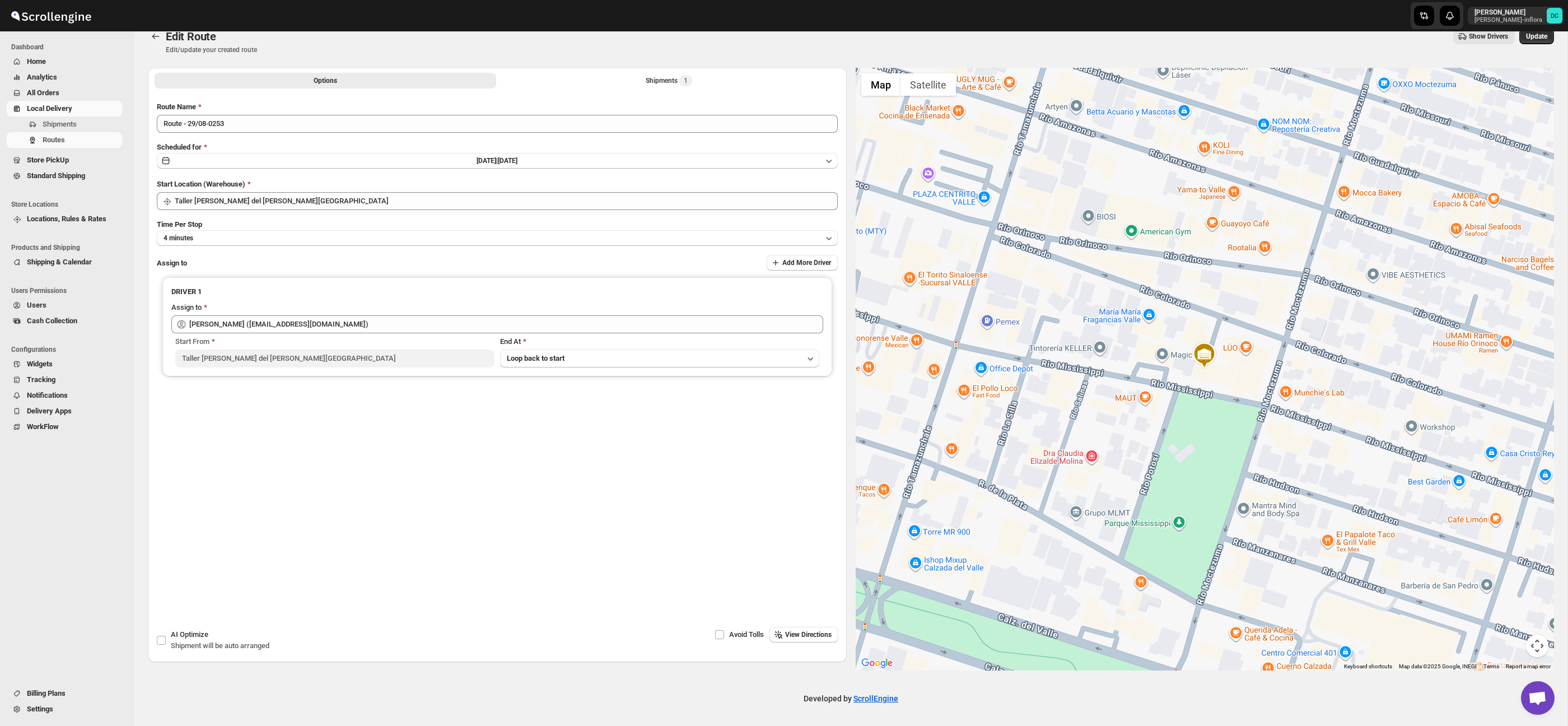
drag, startPoint x: 1527, startPoint y: 38, endPoint x: 1296, endPoint y: 8, distance: 232.9
click at [1527, 38] on span "Update" at bounding box center [1536, 37] width 22 height 9
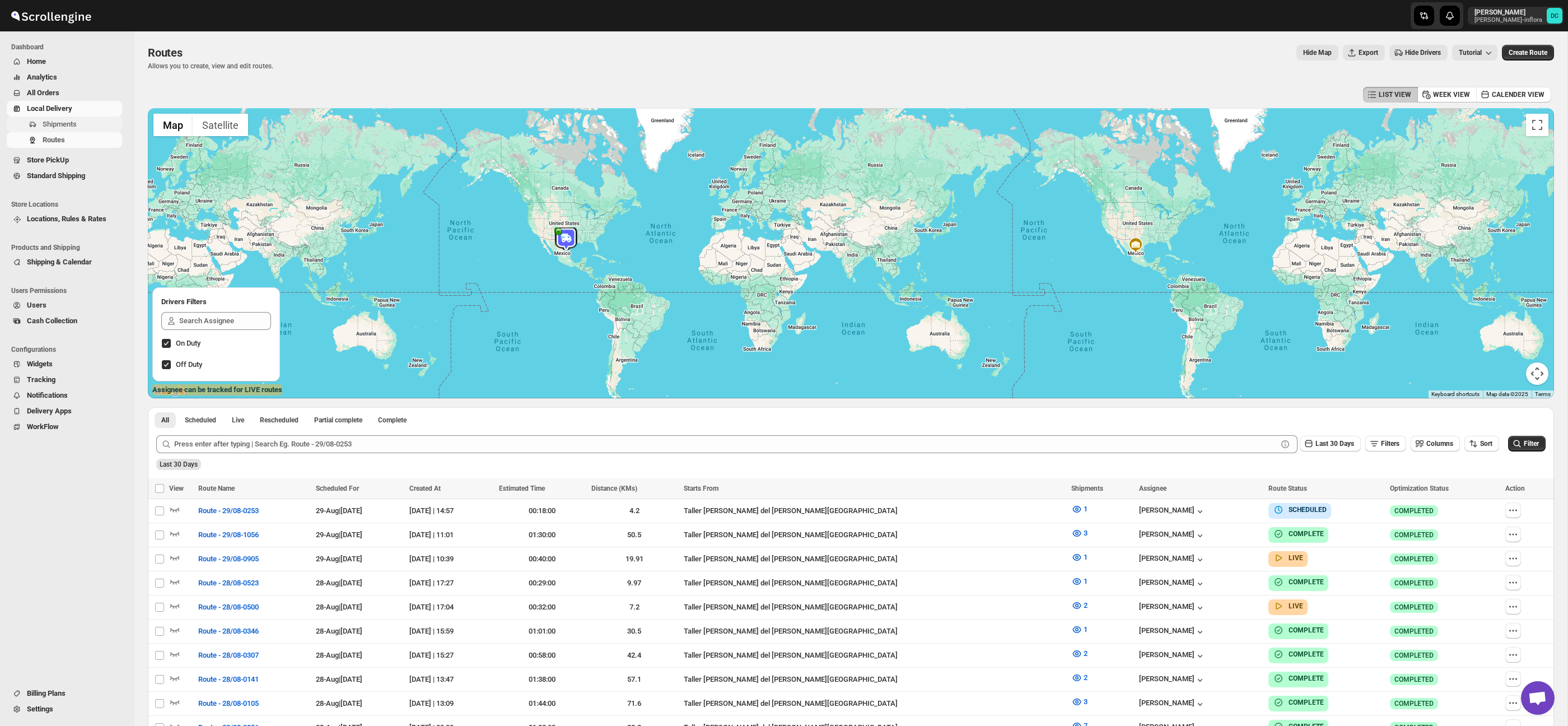
click at [76, 127] on span "Shipments" at bounding box center [59, 124] width 34 height 8
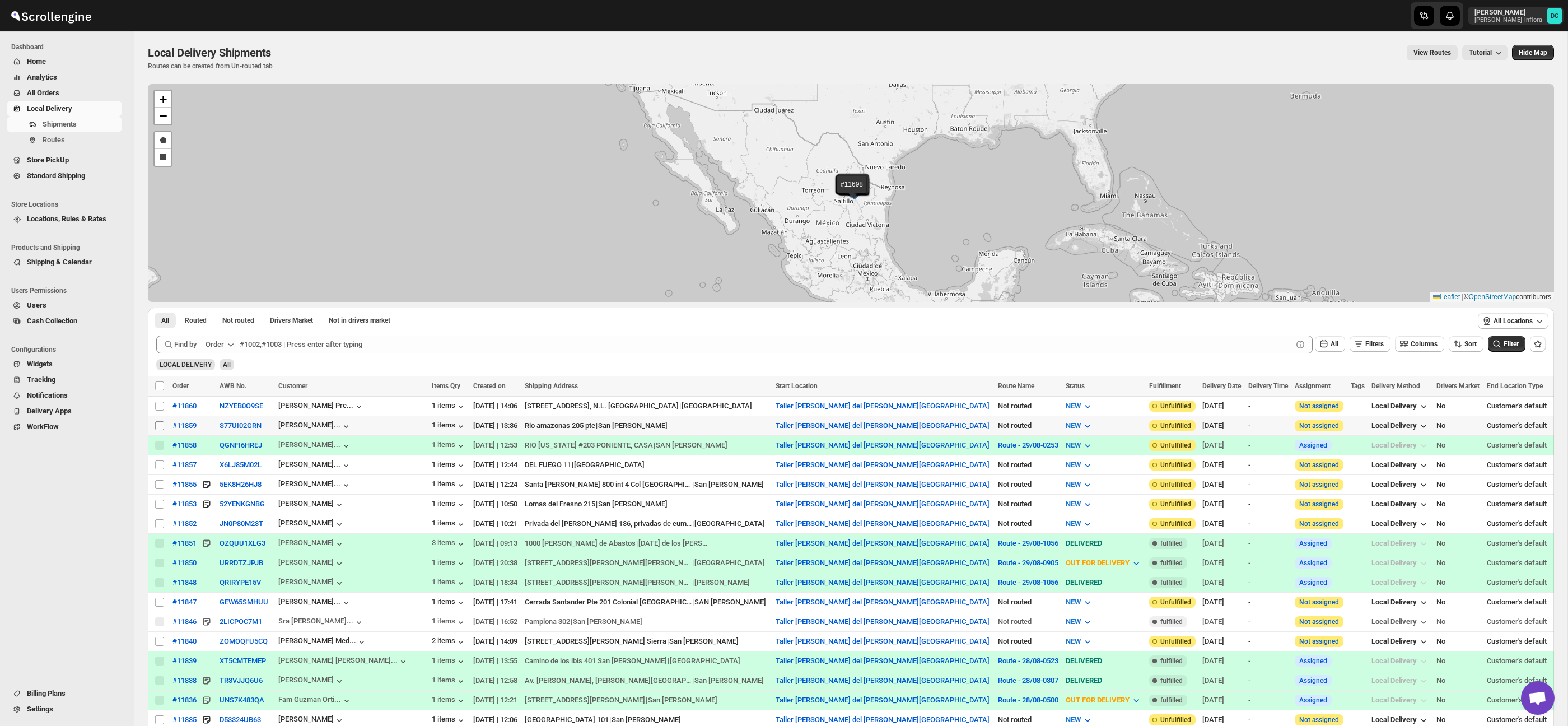
click at [159, 425] on input "Select shipment" at bounding box center [159, 426] width 9 height 9
checkbox input "true"
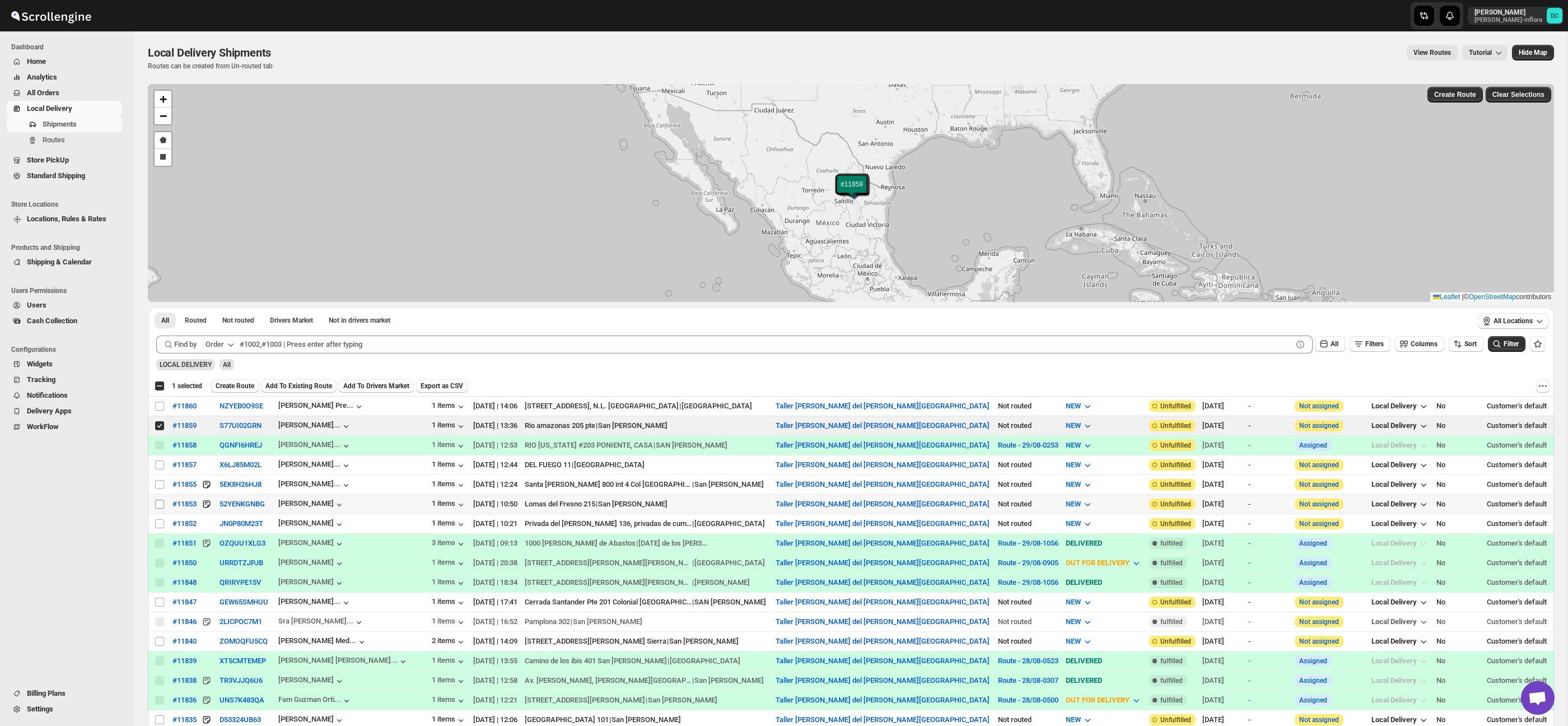
click at [162, 505] on input "Select shipment" at bounding box center [159, 504] width 9 height 9
checkbox input "true"
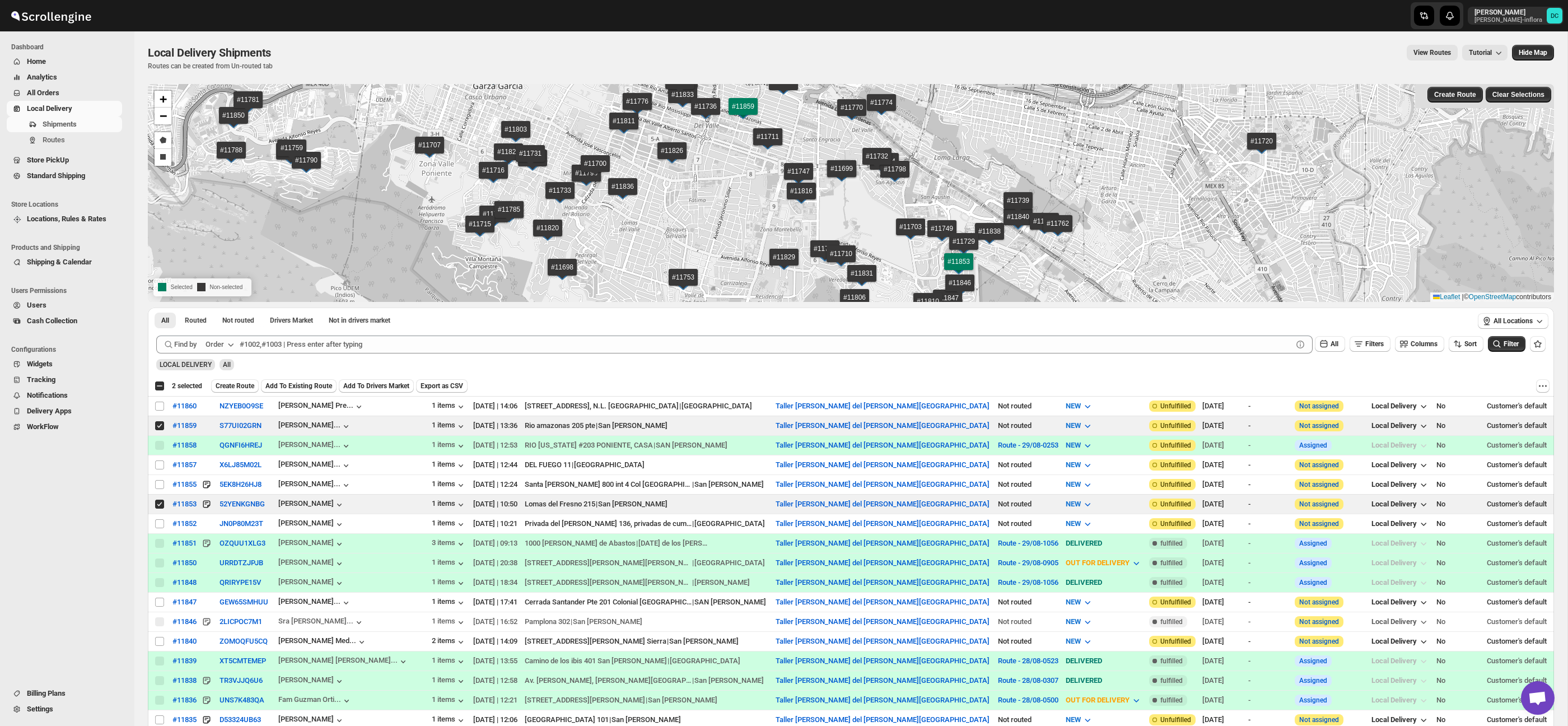
drag, startPoint x: 246, startPoint y: 383, endPoint x: 268, endPoint y: 384, distance: 22.0
click at [246, 381] on span "Create Route" at bounding box center [235, 386] width 39 height 9
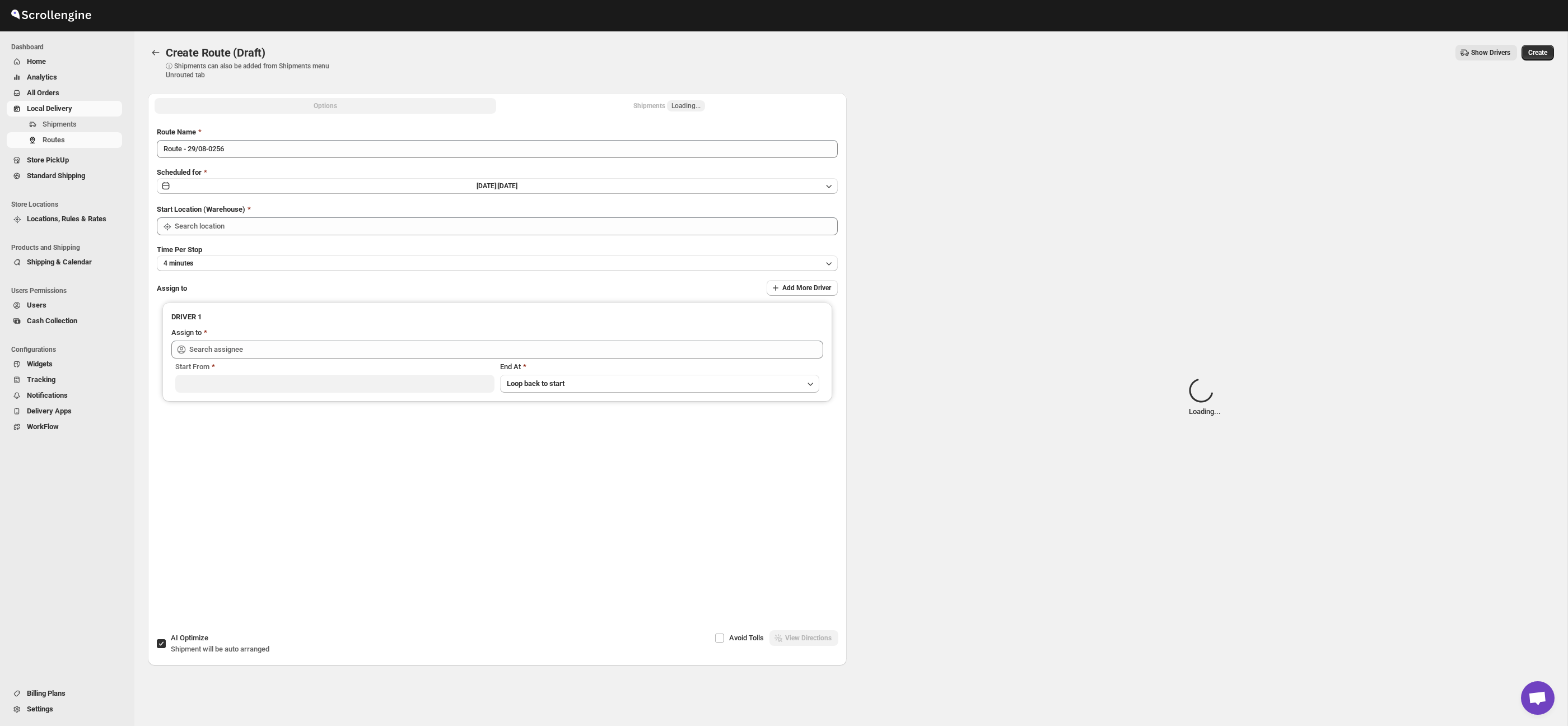
type input "Taller [PERSON_NAME] del [PERSON_NAME][GEOGRAPHIC_DATA]"
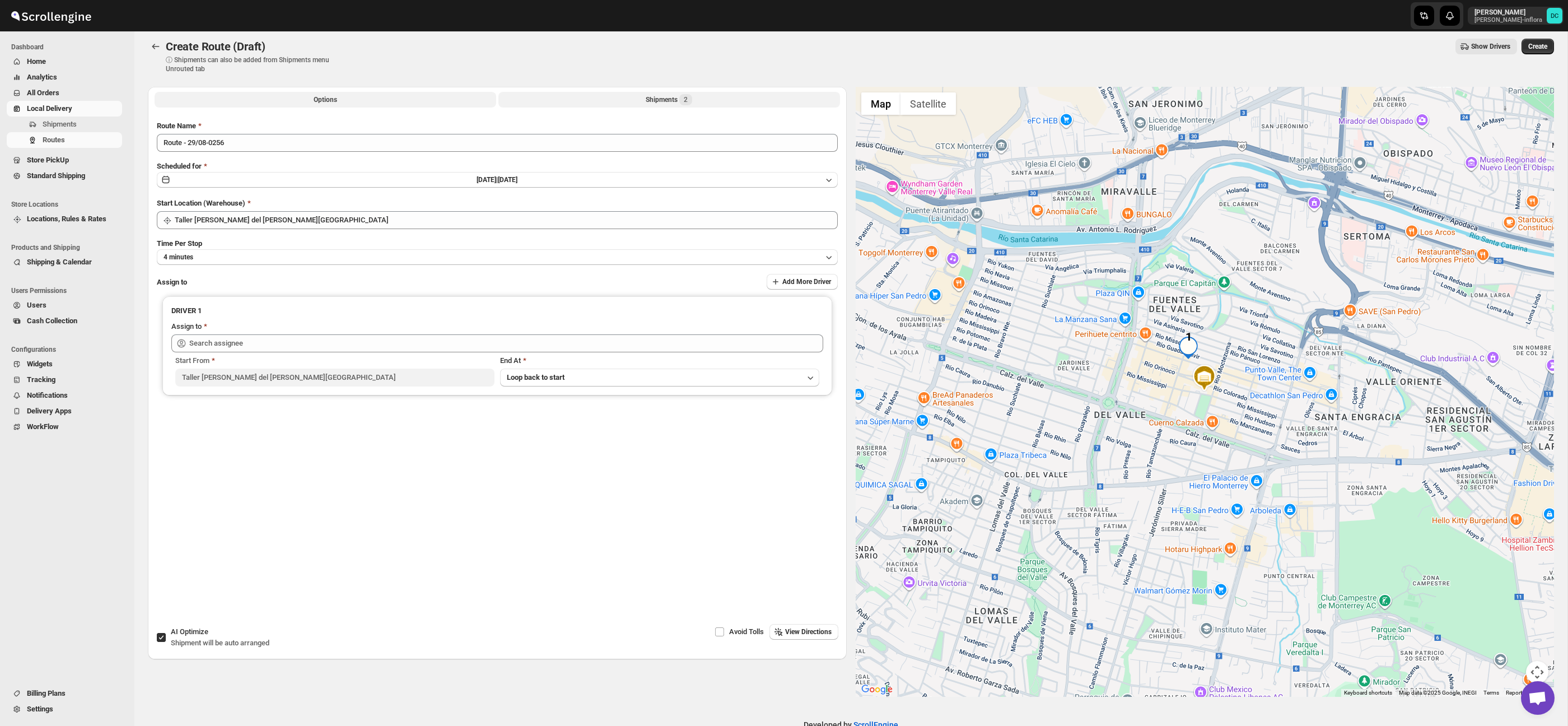
click at [678, 104] on div "Shipments 2" at bounding box center [668, 100] width 46 height 11
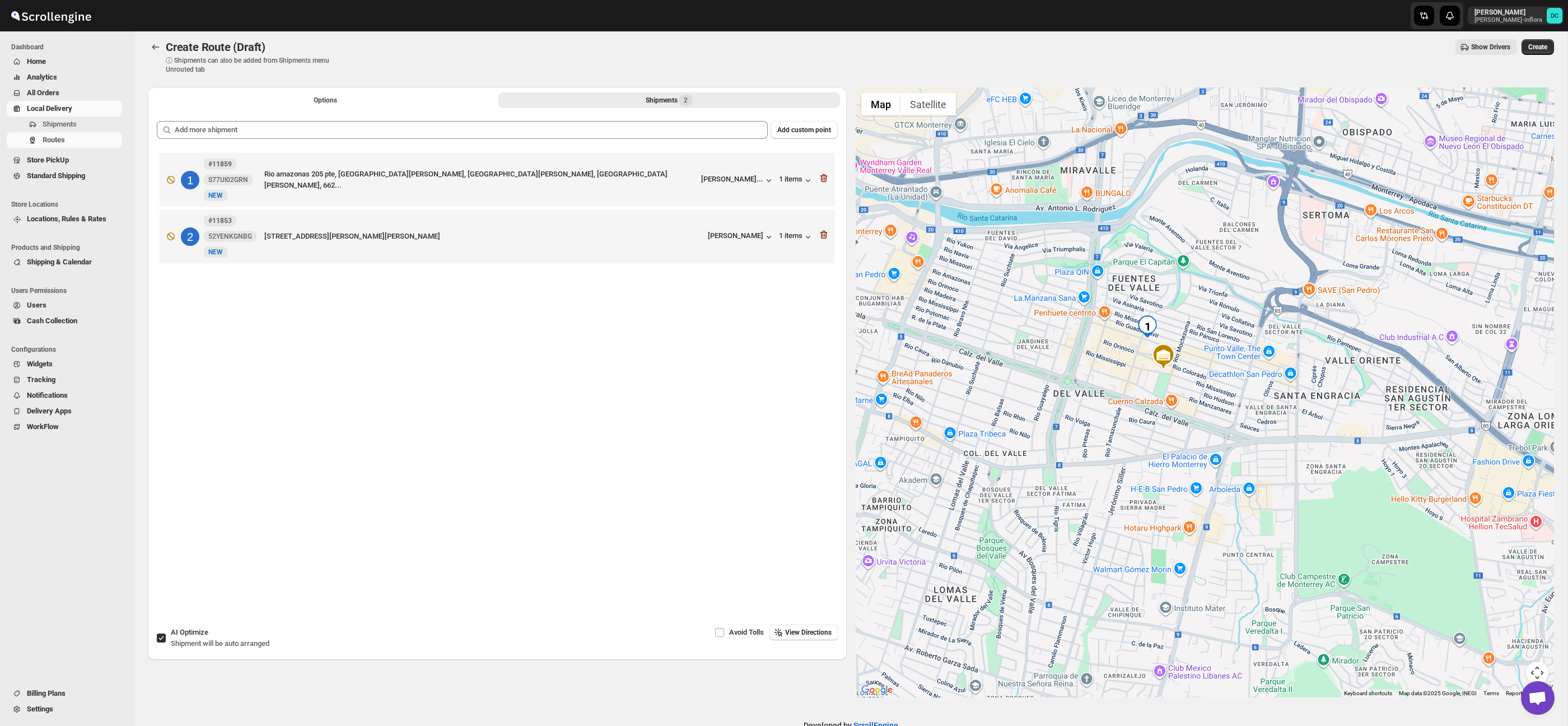
drag, startPoint x: 1313, startPoint y: 482, endPoint x: 1565, endPoint y: 676, distance: 318.0
click at [1261, 457] on div at bounding box center [1204, 392] width 699 height 610
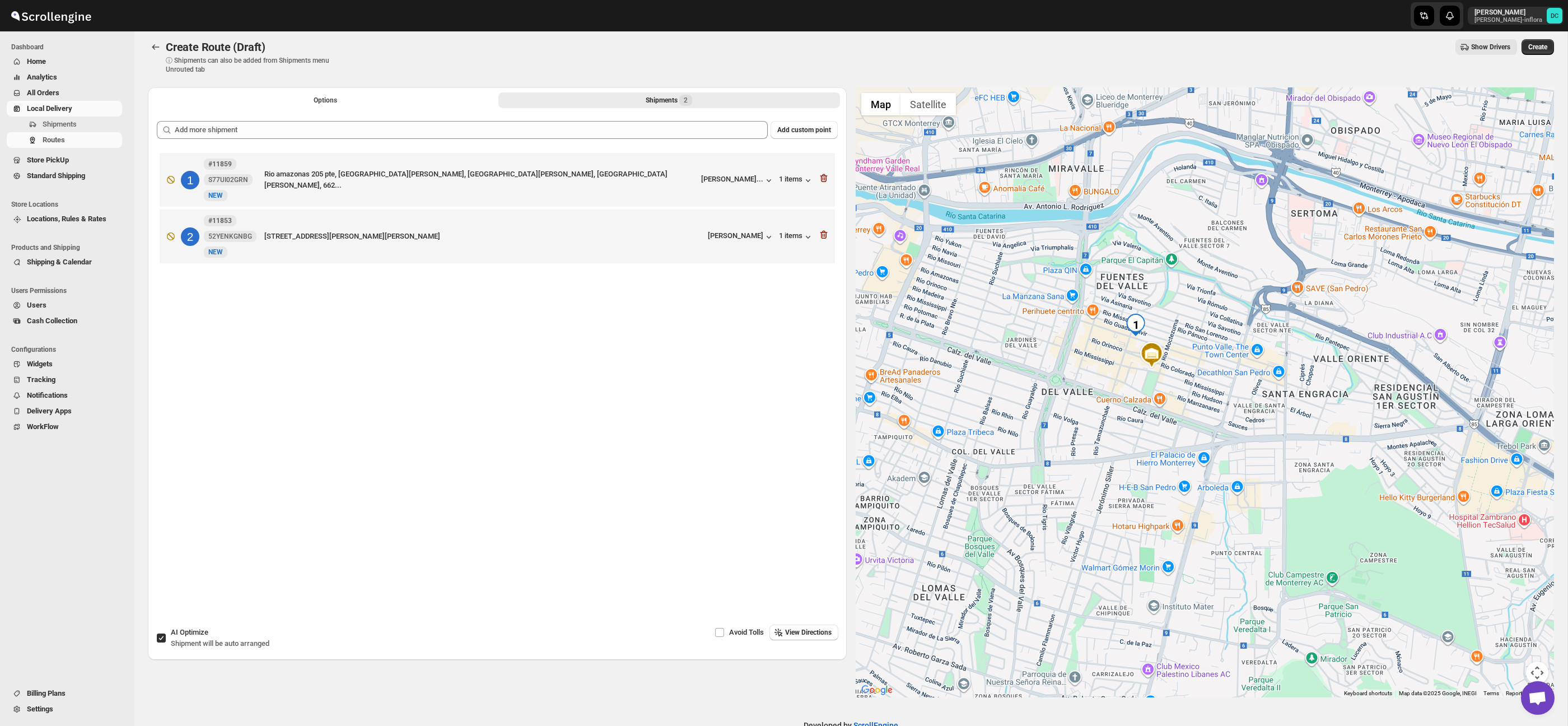
scroll to position [7, 0]
click at [1537, 663] on button "Map camera controls" at bounding box center [1537, 672] width 23 height 23
click at [1510, 669] on button "Zoom out" at bounding box center [1510, 672] width 23 height 23
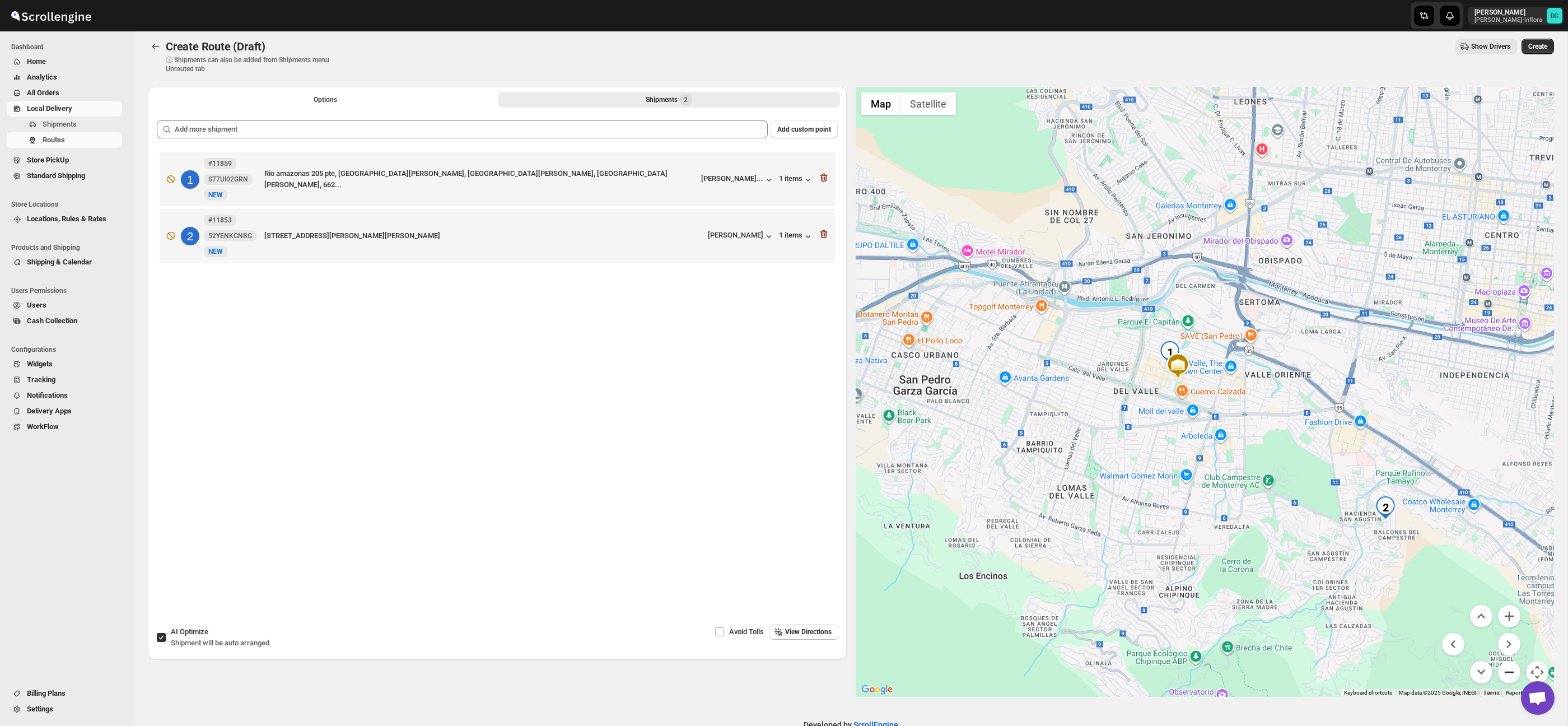
click at [1510, 669] on button "Zoom out" at bounding box center [1510, 672] width 23 height 23
